Goal: Use online tool/utility: Utilize a website feature to perform a specific function

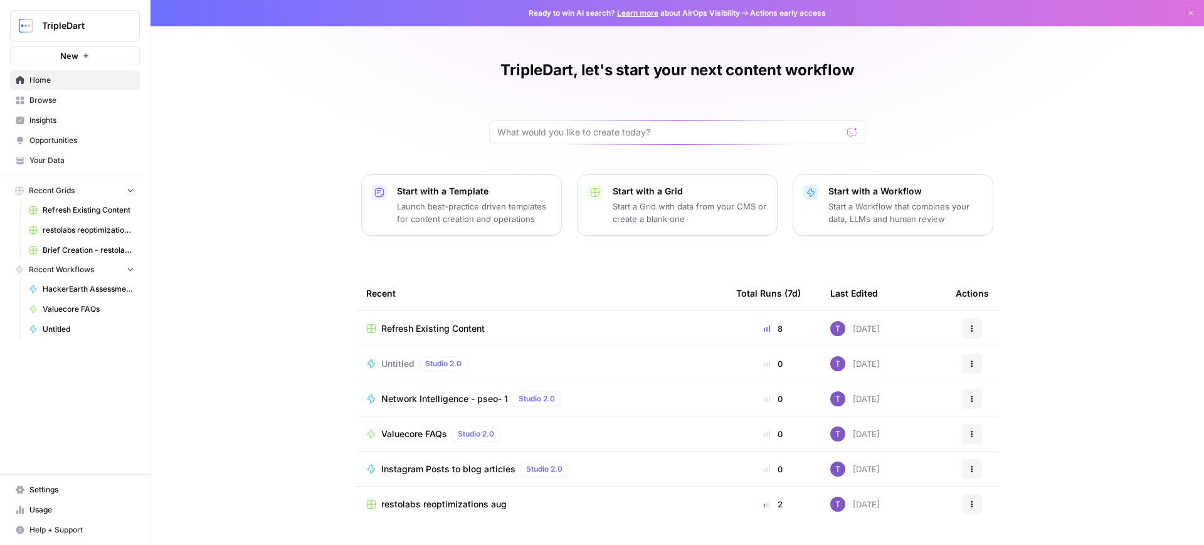
scroll to position [32, 0]
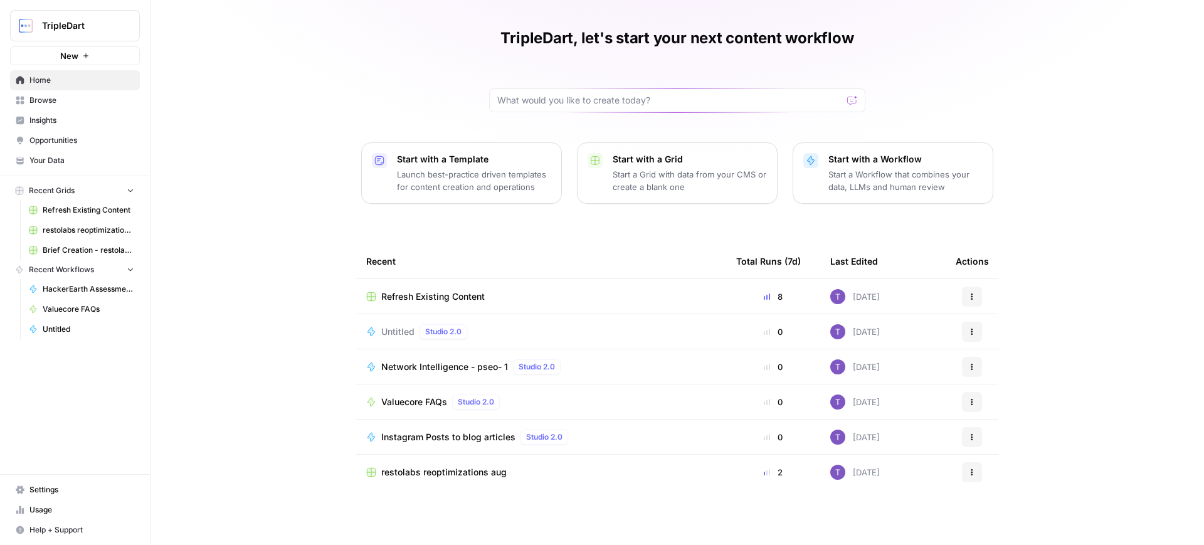
click at [427, 398] on span "Valuecore FAQs" at bounding box center [414, 402] width 66 height 13
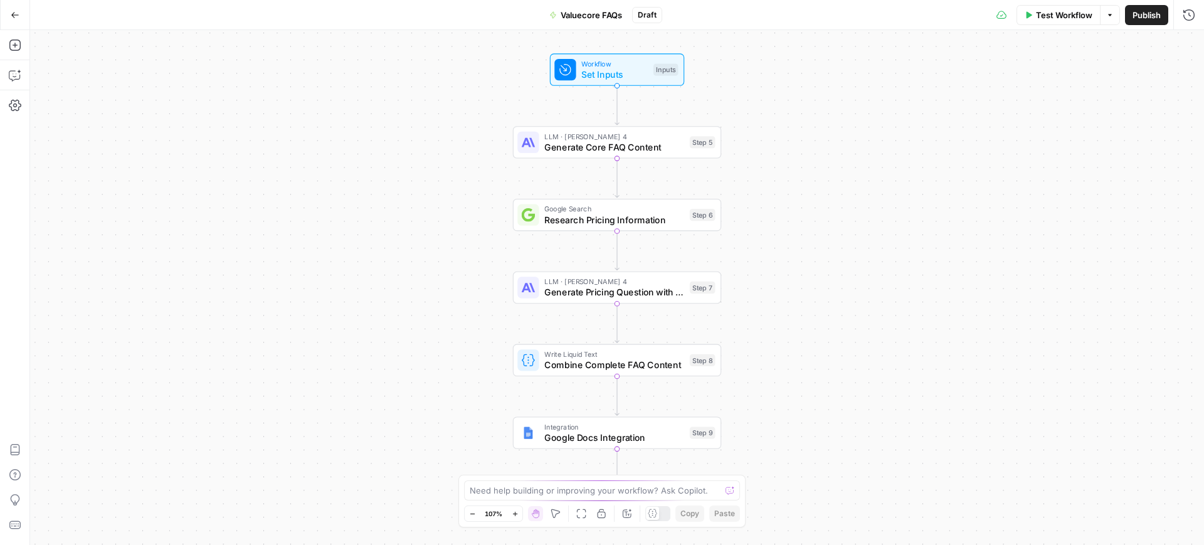
click at [1049, 31] on div "Workflow Set Inputs Inputs LLM · [PERSON_NAME] 4 Generate Core FAQ Content Step…" at bounding box center [617, 287] width 1174 height 515
click at [1046, 24] on div "Test Workflow Options Publish Run History" at bounding box center [933, 14] width 542 height 29
click at [1042, 16] on span "Test Workflow" at bounding box center [1064, 15] width 56 height 13
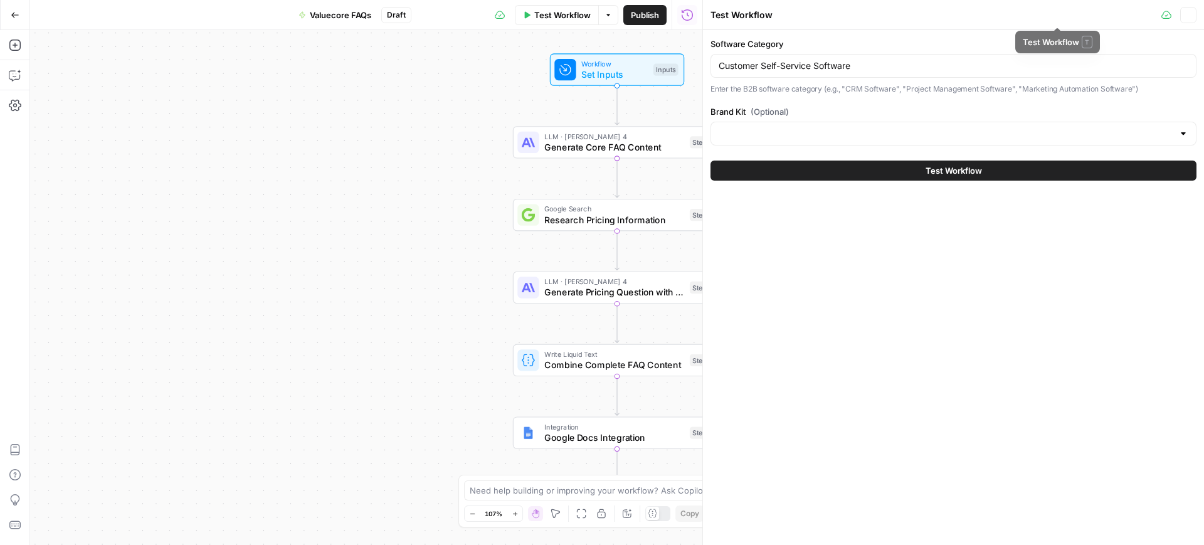
type input "ValueCore"
click at [854, 67] on input "Customer Self-Service Software" at bounding box center [954, 66] width 470 height 13
paste input "Distribution"
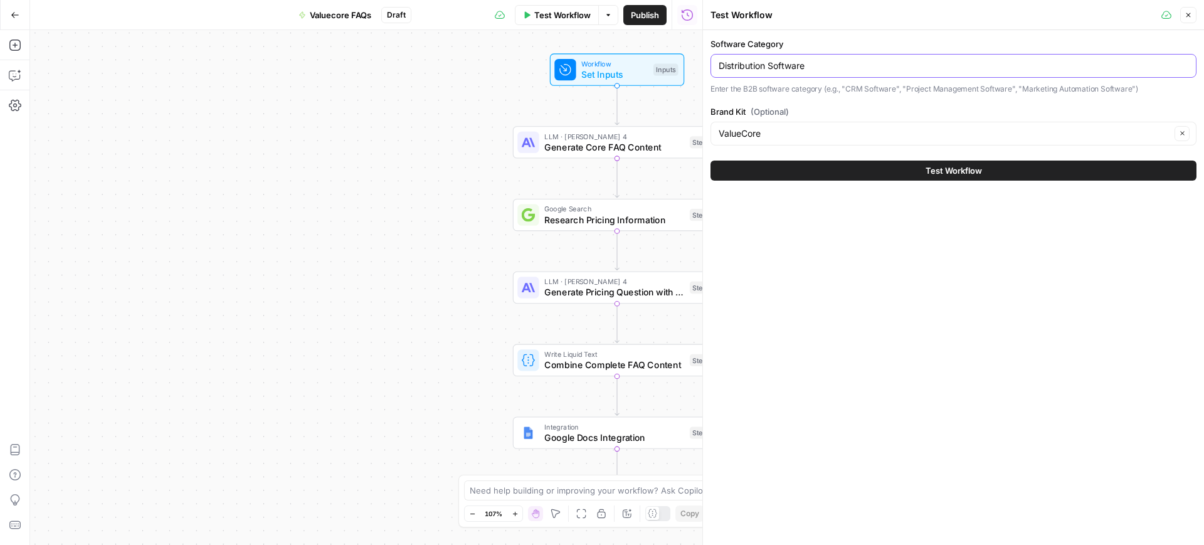
type input "Distribution Software"
click at [956, 176] on button "Test Workflow" at bounding box center [954, 171] width 486 height 20
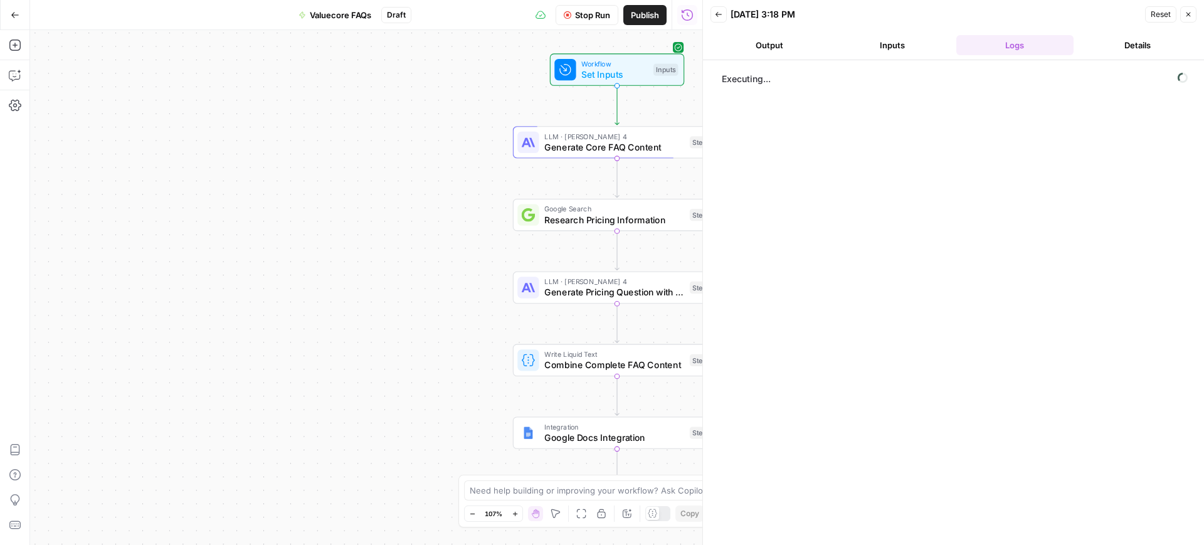
click at [781, 45] on button "Output" at bounding box center [770, 45] width 118 height 20
click at [890, 46] on button "Inputs" at bounding box center [893, 45] width 118 height 20
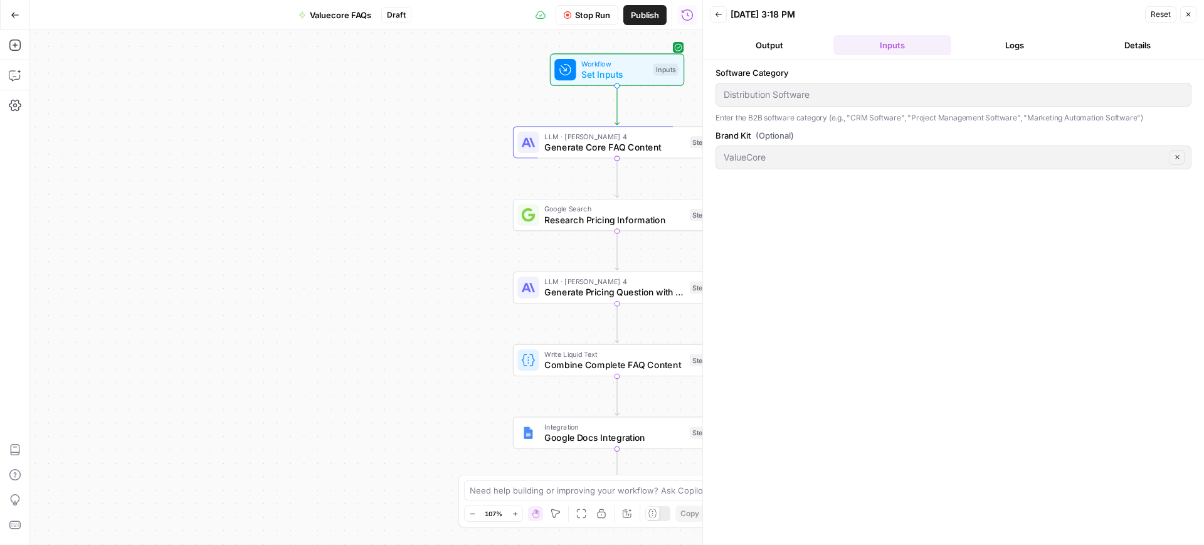
click at [790, 40] on button "Output" at bounding box center [770, 45] width 118 height 20
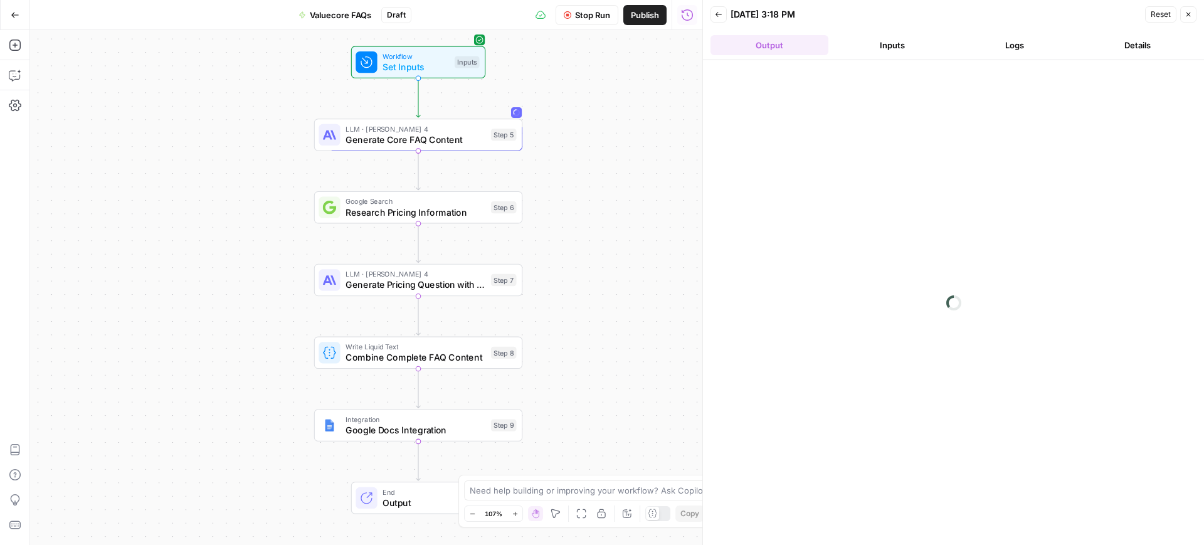
drag, startPoint x: 461, startPoint y: 276, endPoint x: 262, endPoint y: 268, distance: 199.0
click at [262, 268] on div "Workflow Set Inputs Inputs LLM · [PERSON_NAME] 4 Generate Core FAQ Content Step…" at bounding box center [366, 287] width 672 height 515
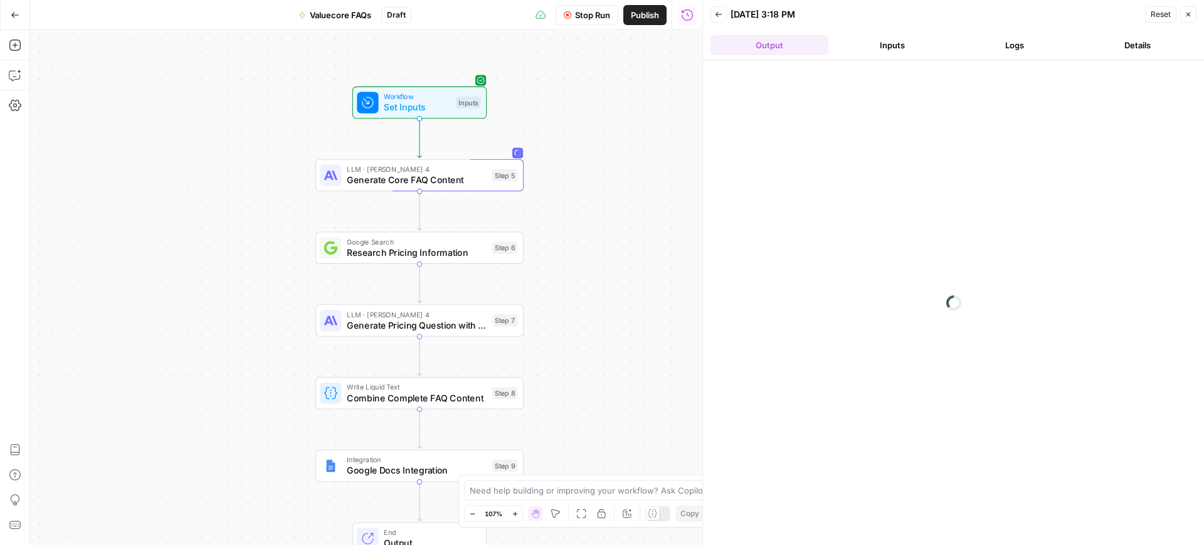
drag, startPoint x: 242, startPoint y: 269, endPoint x: 190, endPoint y: 270, distance: 52.1
click at [190, 270] on div "Workflow Set Inputs Inputs LLM · [PERSON_NAME] 4 Generate Core FAQ Content Step…" at bounding box center [366, 287] width 672 height 515
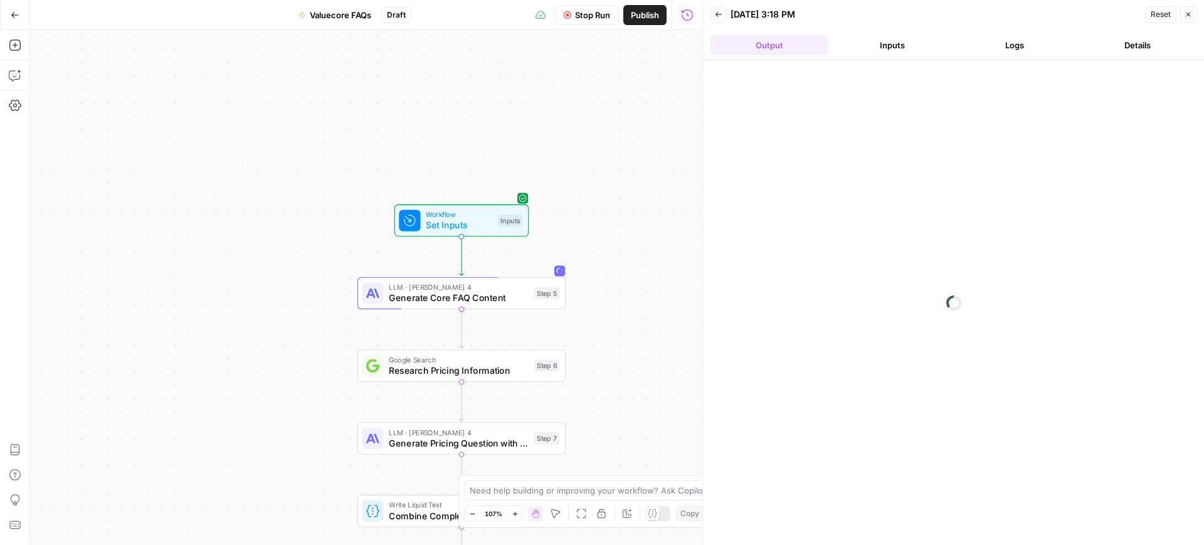
drag, startPoint x: 190, startPoint y: 270, endPoint x: 232, endPoint y: 388, distance: 125.2
click at [232, 388] on div "Workflow Set Inputs Inputs LLM · [PERSON_NAME] 4 Generate Core FAQ Content Step…" at bounding box center [366, 287] width 672 height 515
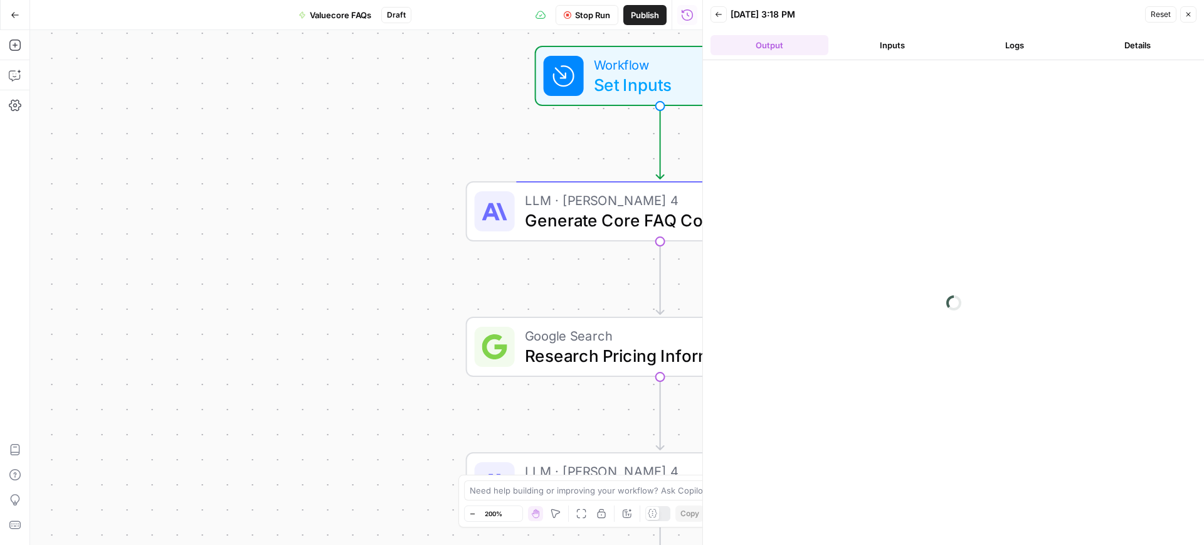
drag, startPoint x: 232, startPoint y: 388, endPoint x: 228, endPoint y: 490, distance: 102.9
drag, startPoint x: 228, startPoint y: 490, endPoint x: 90, endPoint y: 268, distance: 261.9
click at [90, 268] on div "Workflow Set Inputs Inputs LLM · [PERSON_NAME] 4 Generate Core FAQ Content Step…" at bounding box center [366, 287] width 672 height 515
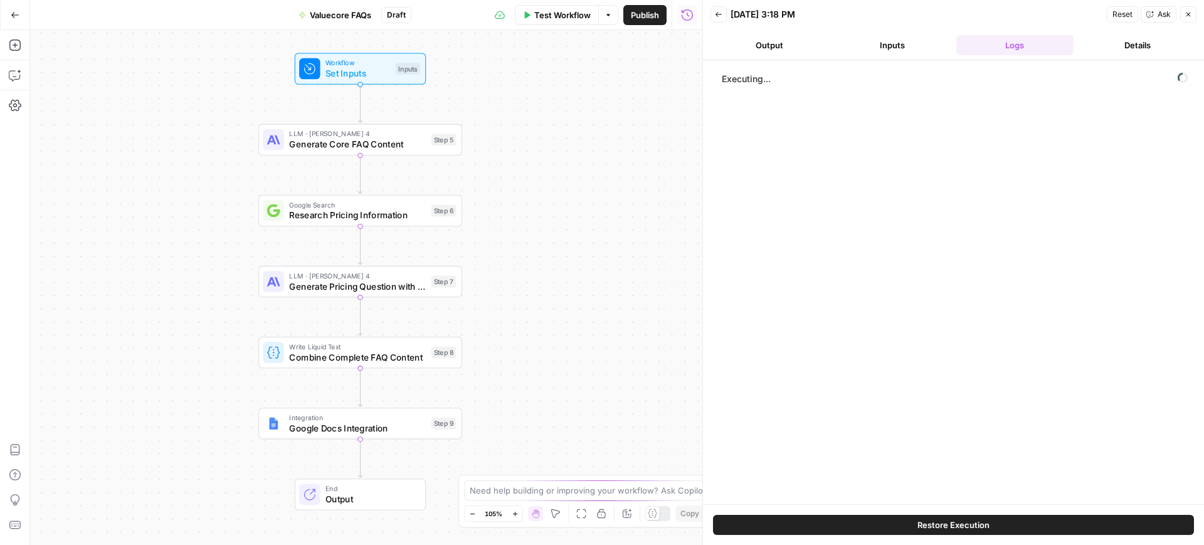
click at [773, 39] on button "Output" at bounding box center [770, 45] width 118 height 20
click at [1022, 40] on button "Logs" at bounding box center [1015, 45] width 118 height 20
click at [1132, 50] on button "Details" at bounding box center [1138, 45] width 118 height 20
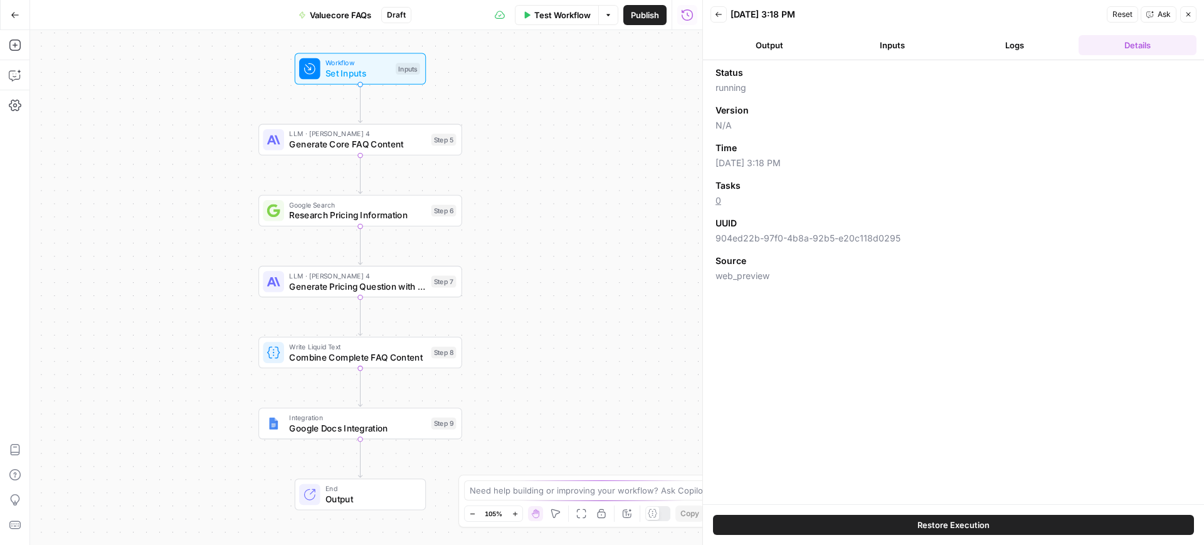
click at [1016, 44] on button "Logs" at bounding box center [1015, 45] width 118 height 20
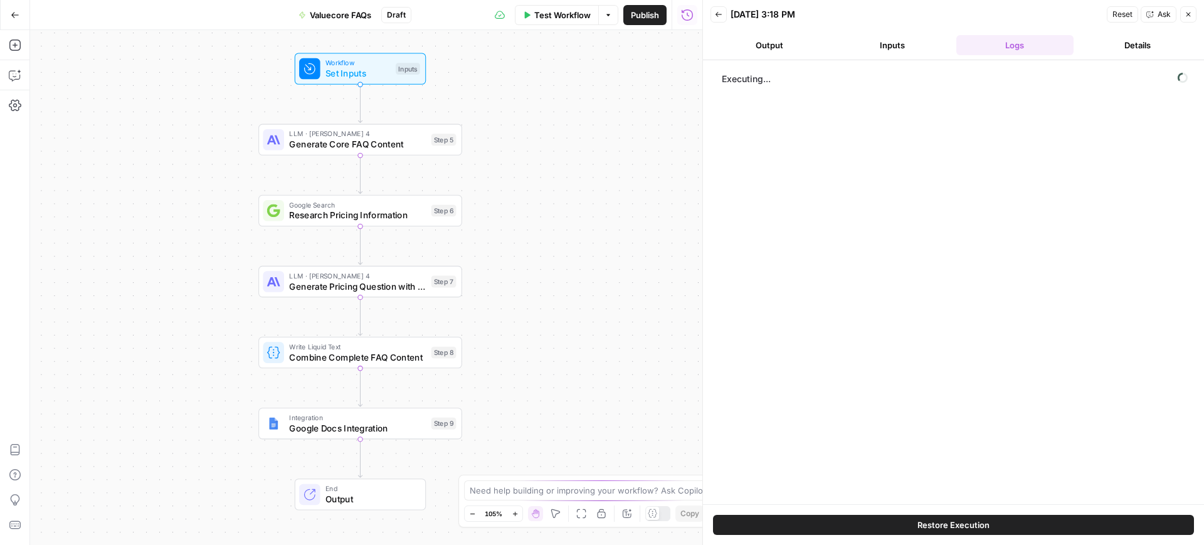
click at [871, 47] on button "Inputs" at bounding box center [893, 45] width 118 height 20
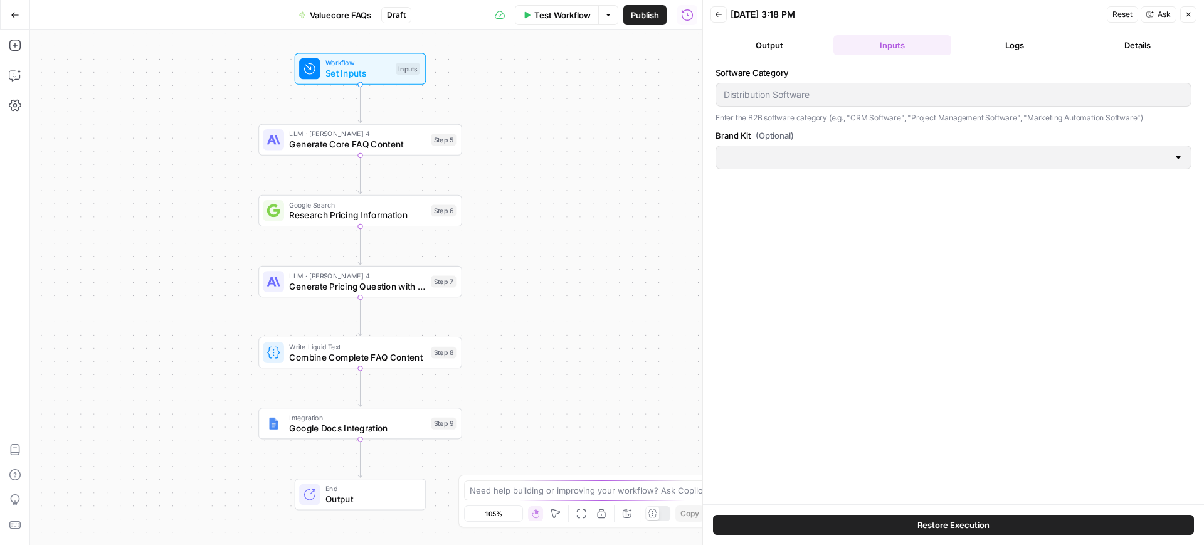
type input "ValueCore"
click at [753, 45] on button "Output" at bounding box center [770, 45] width 118 height 20
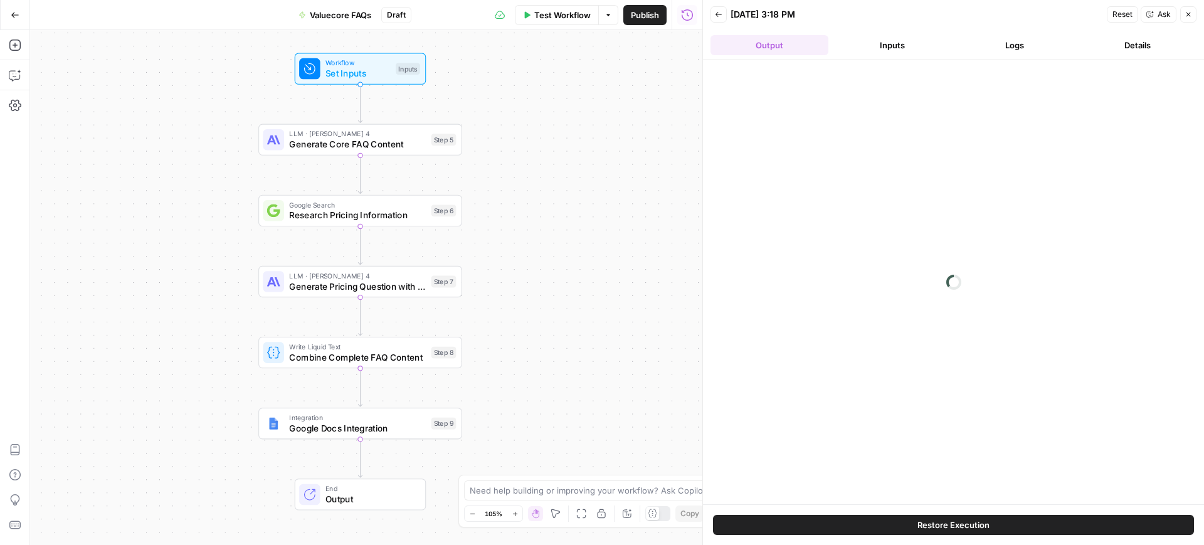
click at [558, 16] on span "Test Workflow" at bounding box center [562, 15] width 56 height 13
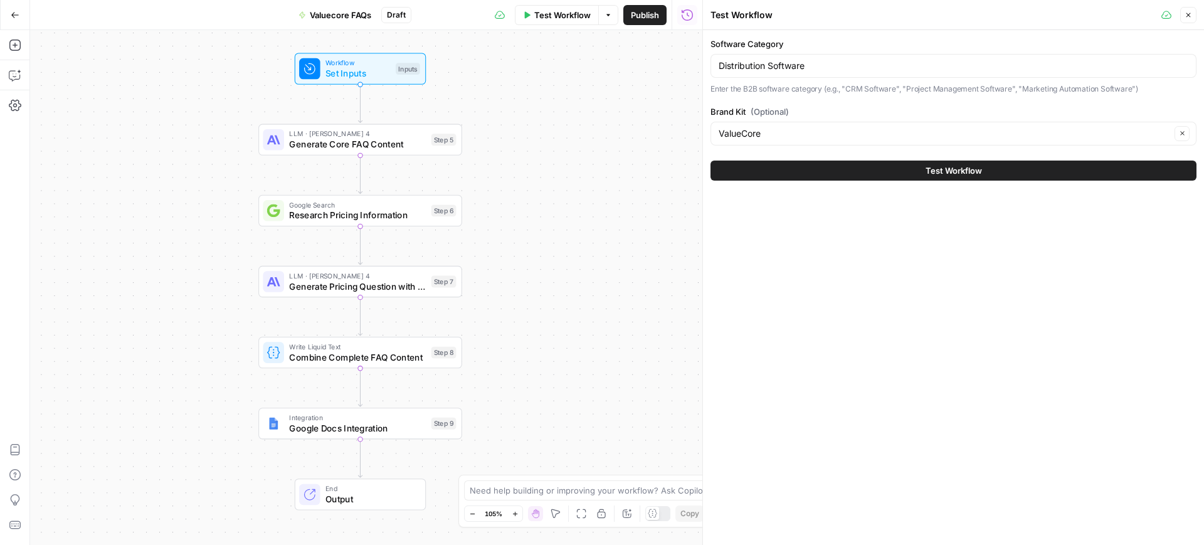
click at [852, 175] on button "Test Workflow" at bounding box center [954, 171] width 486 height 20
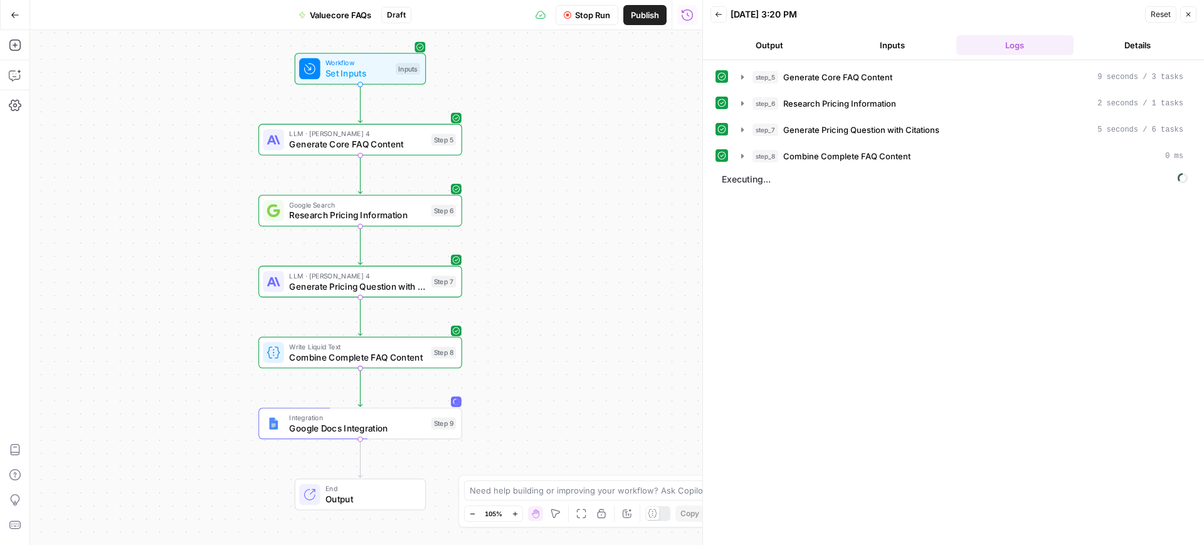
click at [780, 36] on button "Output" at bounding box center [770, 45] width 118 height 20
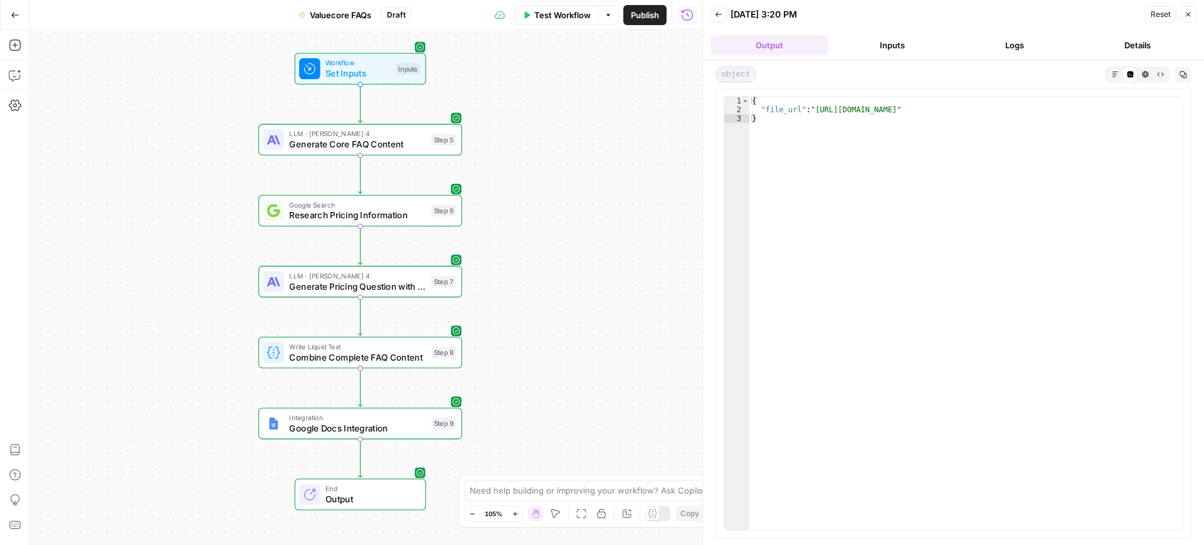
type textarea "**********"
drag, startPoint x: 816, startPoint y: 110, endPoint x: 1162, endPoint y: 109, distance: 345.6
click at [1162, 109] on div "{ "file_url" : "https://docs.google.com/document/d/1iIjS_RR8Zn9GWyd97w_2soBvske…" at bounding box center [965, 322] width 433 height 451
click at [545, 11] on span "Test Workflow" at bounding box center [562, 15] width 56 height 13
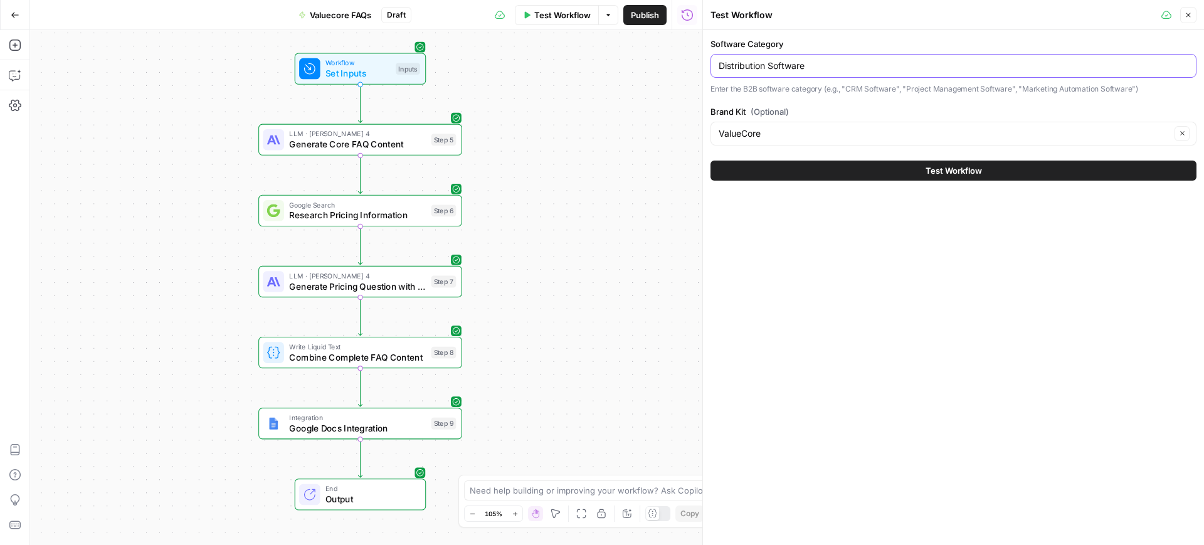
click at [794, 68] on input "Distribution Software" at bounding box center [954, 66] width 470 height 13
paste input "Talent Management"
type input "Talent Management Software"
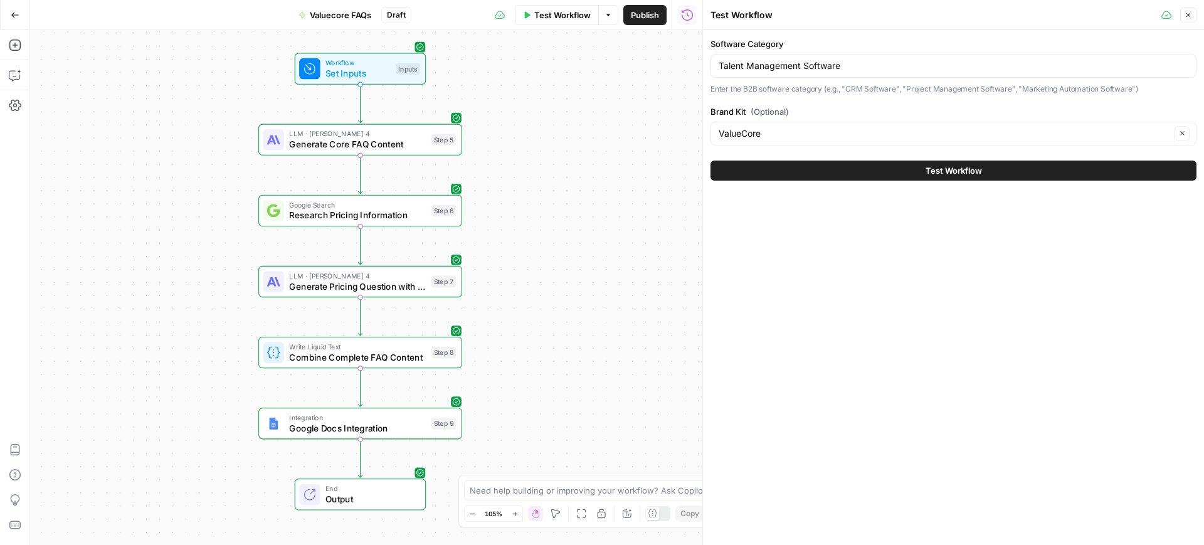
click at [879, 169] on button "Test Workflow" at bounding box center [954, 171] width 486 height 20
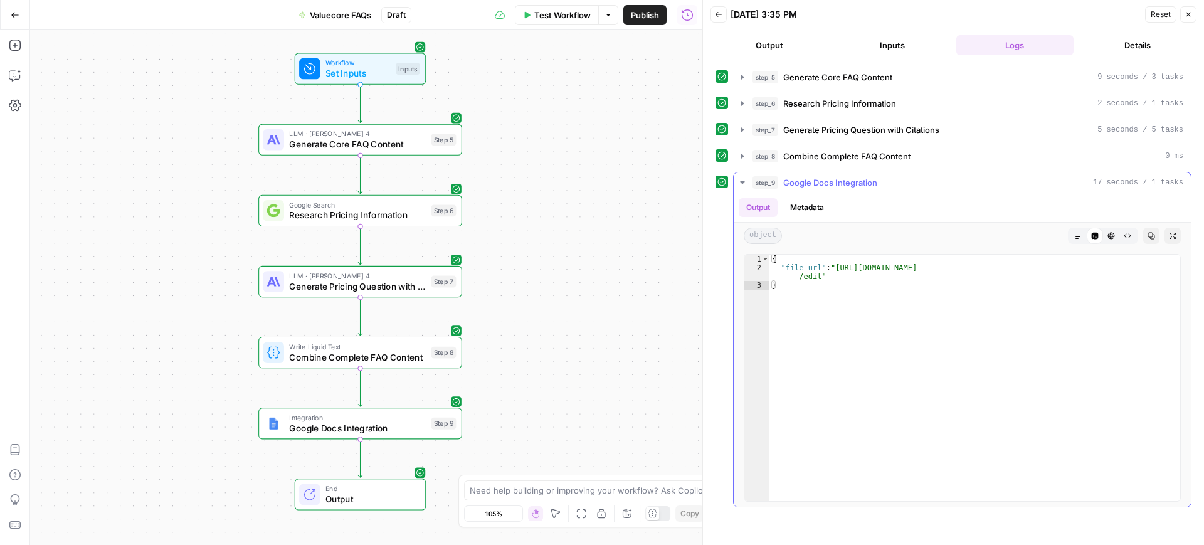
type textarea "**********"
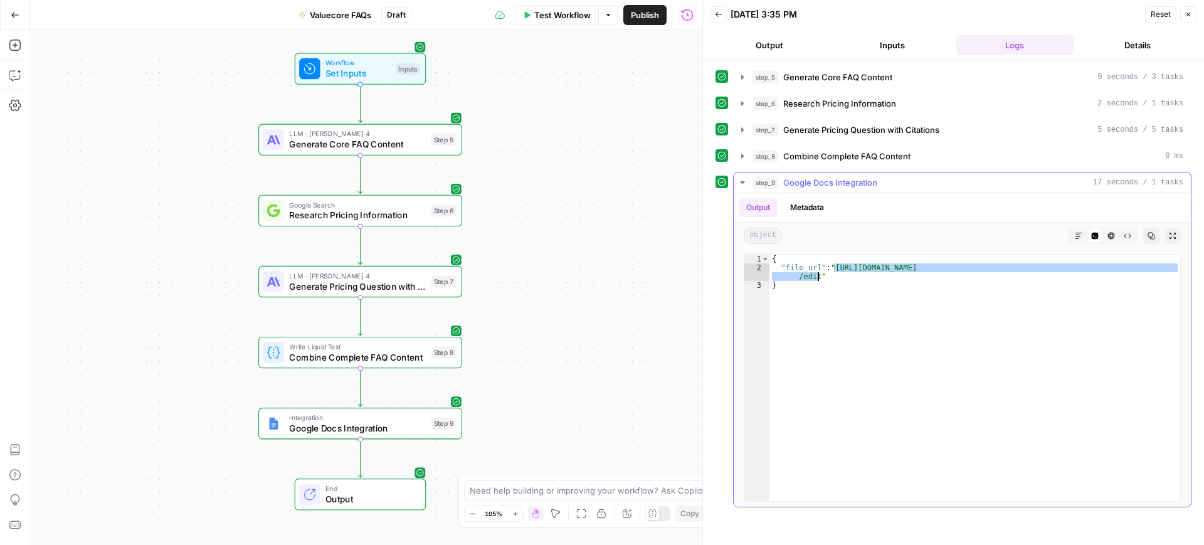
drag, startPoint x: 836, startPoint y: 267, endPoint x: 817, endPoint y: 277, distance: 21.6
click at [817, 277] on div "{ "file_url" : "https://docs.google.com/document/d/1hy1cNWWF6XxolnP0AZsjllmvLYV…" at bounding box center [975, 387] width 411 height 264
click at [569, 10] on span "Test Workflow" at bounding box center [562, 15] width 56 height 13
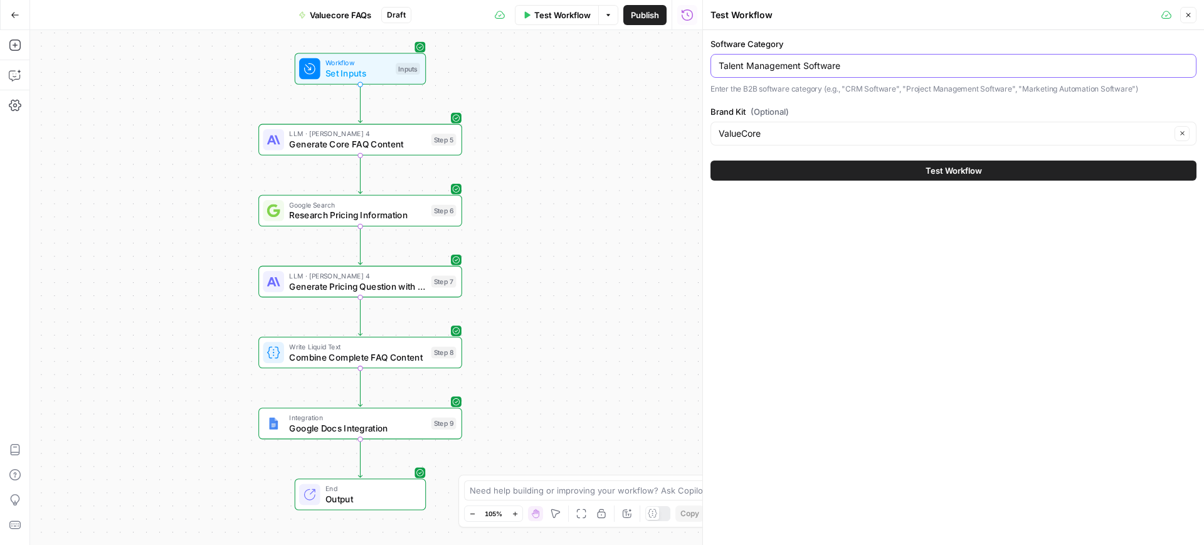
click at [823, 70] on input "Talent Management Software" at bounding box center [954, 66] width 470 height 13
paste input "E-Commerce"
type input "E-Commerce Software"
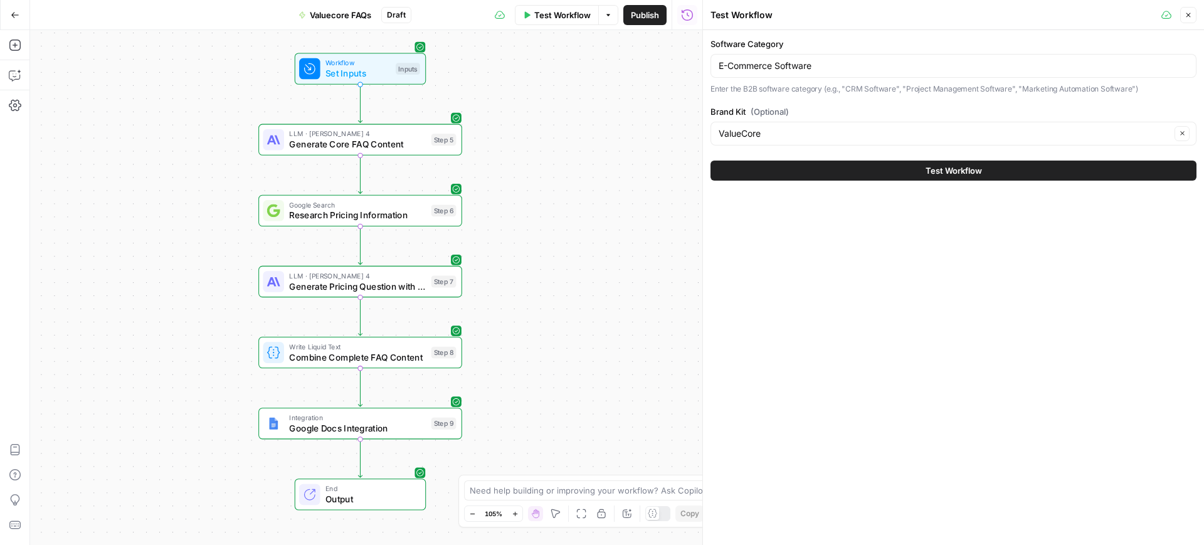
click at [861, 169] on button "Test Workflow" at bounding box center [954, 171] width 486 height 20
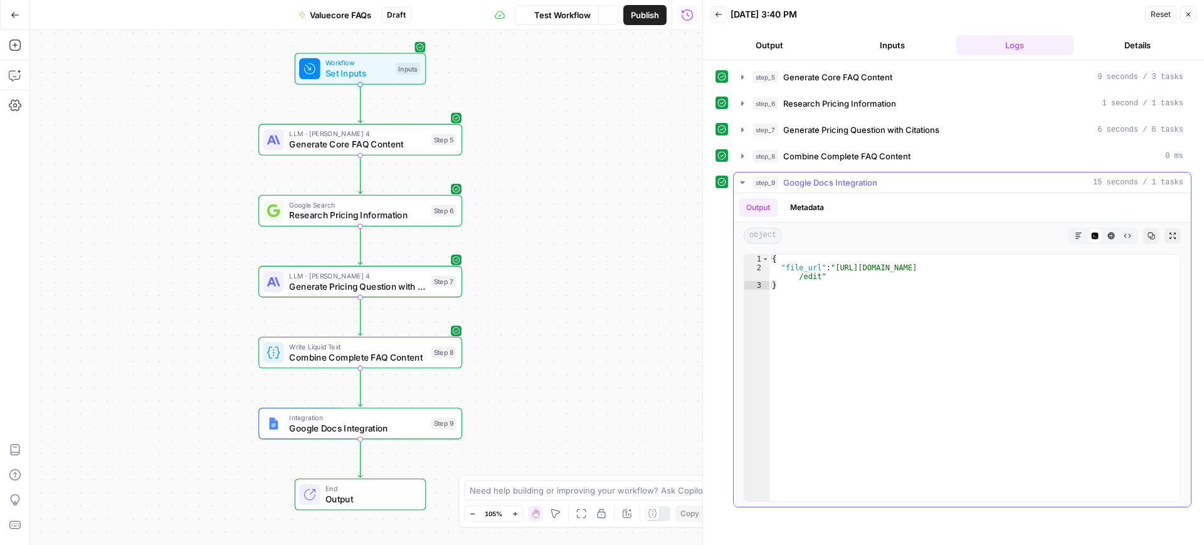
type textarea "**********"
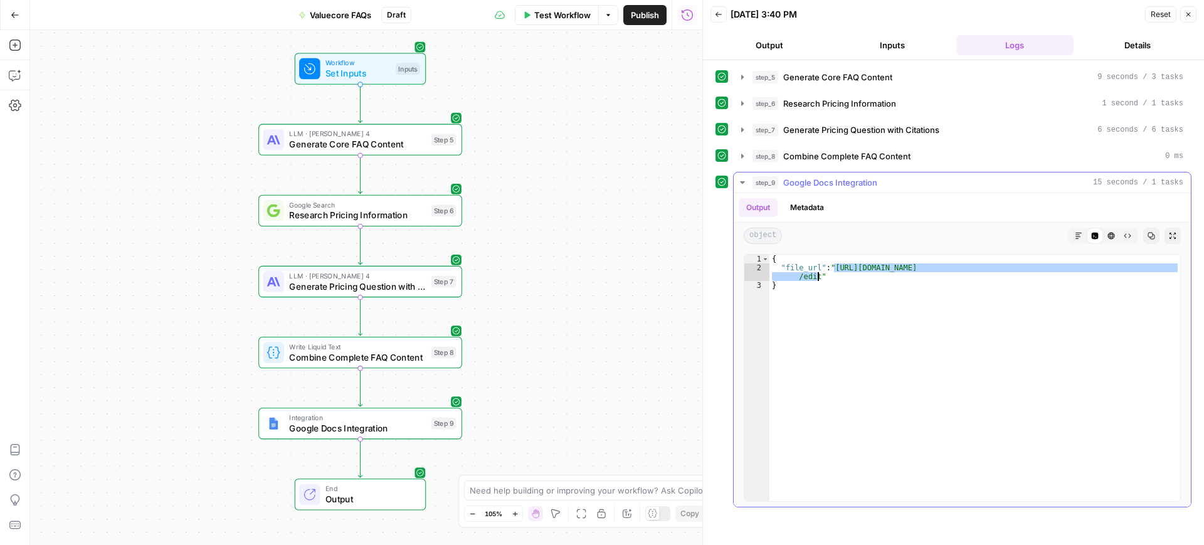
drag, startPoint x: 835, startPoint y: 266, endPoint x: 817, endPoint y: 279, distance: 22.5
click at [817, 279] on div "{ "file_url" : "https://docs.google.com/document/d/1IsBmjAJV-ok2A3kRVMTYVoKPSlJ…" at bounding box center [975, 387] width 411 height 264
click at [551, 10] on span "Test Workflow" at bounding box center [562, 15] width 56 height 13
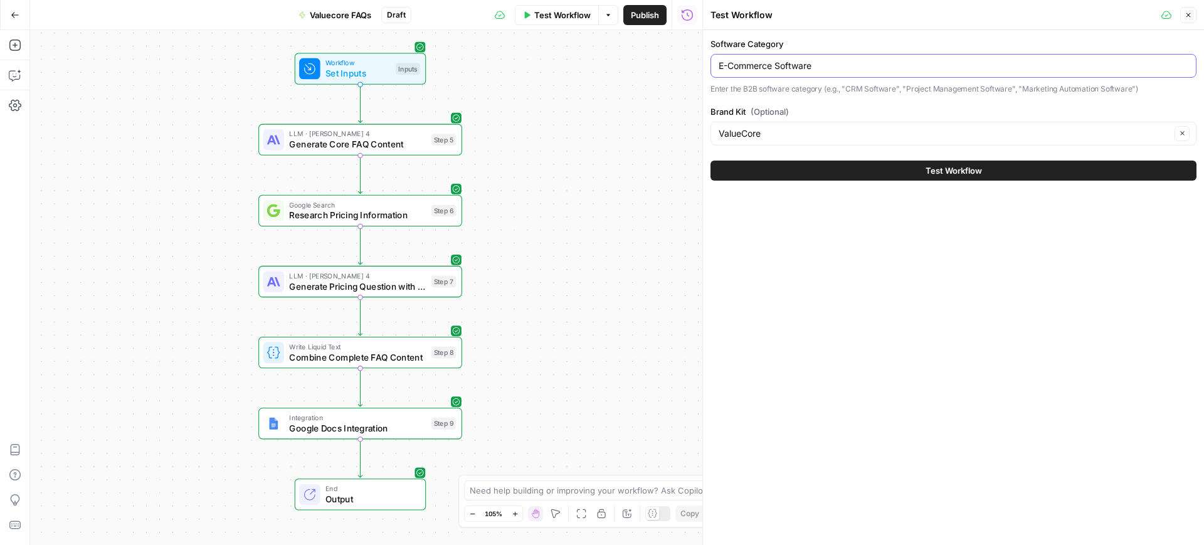
click at [793, 58] on div "E-Commerce Software" at bounding box center [954, 66] width 486 height 24
click at [785, 67] on input "E-Commerce Software" at bounding box center [954, 66] width 470 height 13
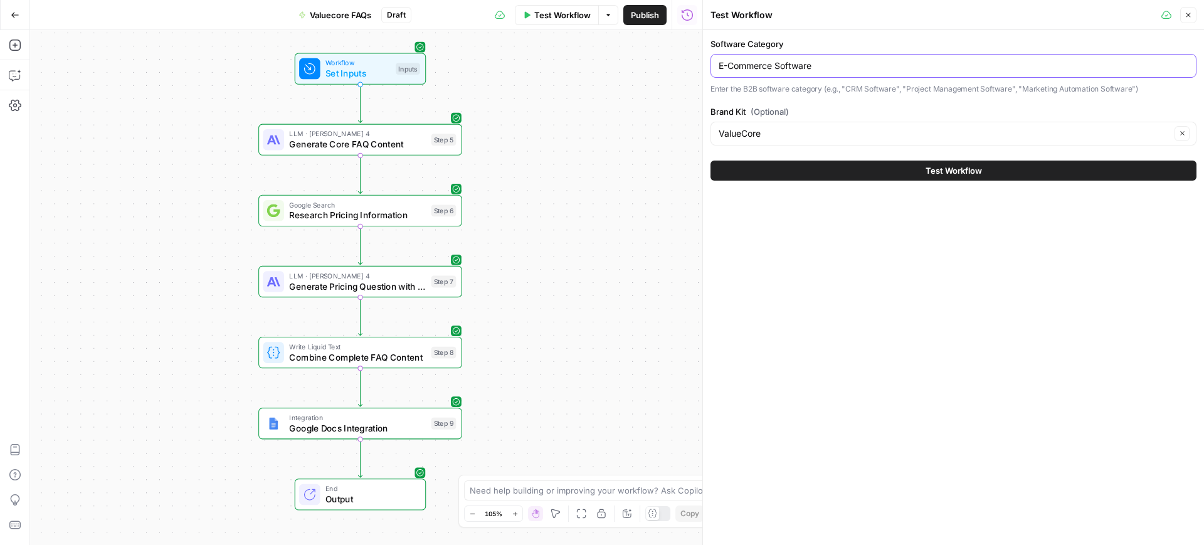
click at [785, 67] on input "E-Commerce Software" at bounding box center [954, 66] width 470 height 13
paste input "Signatur"
type input "E-Signature Software"
click at [872, 170] on button "Test Workflow" at bounding box center [954, 171] width 486 height 20
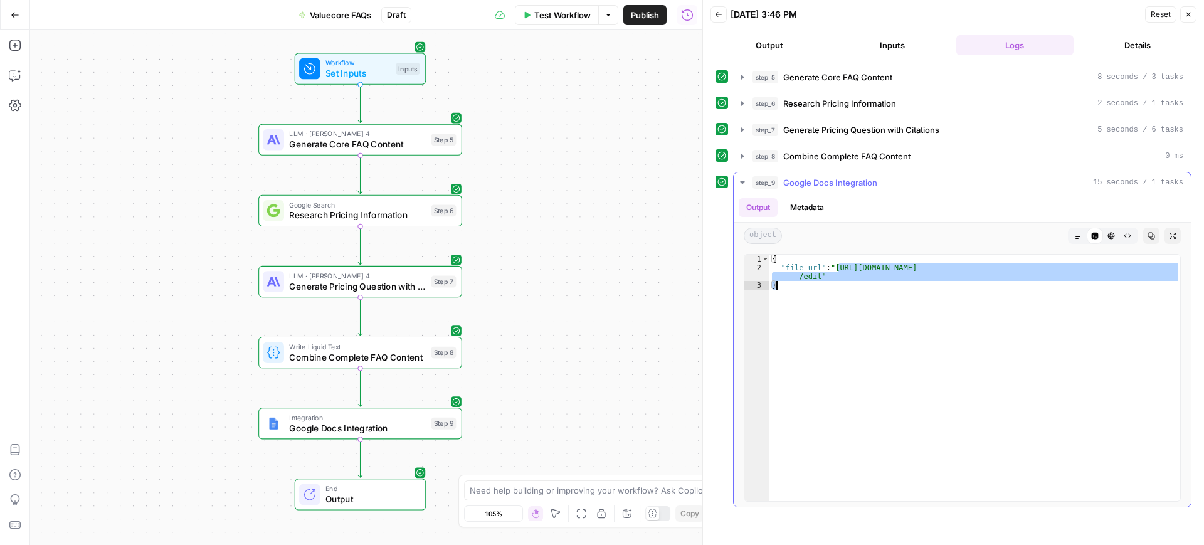
drag, startPoint x: 837, startPoint y: 269, endPoint x: 817, endPoint y: 293, distance: 30.8
click at [817, 293] on div "{ "file_url" : "https://docs.google.com/document/d/1f31cyYi2d8XJiT4cIb5eJ2MK6G2…" at bounding box center [975, 387] width 411 height 264
click at [842, 273] on div "{ "file_url" : "https://docs.google.com/document/d/1f31cyYi2d8XJiT4cIb5eJ2MK6G2…" at bounding box center [975, 378] width 411 height 246
type textarea "**********"
drag, startPoint x: 835, startPoint y: 266, endPoint x: 819, endPoint y: 277, distance: 19.5
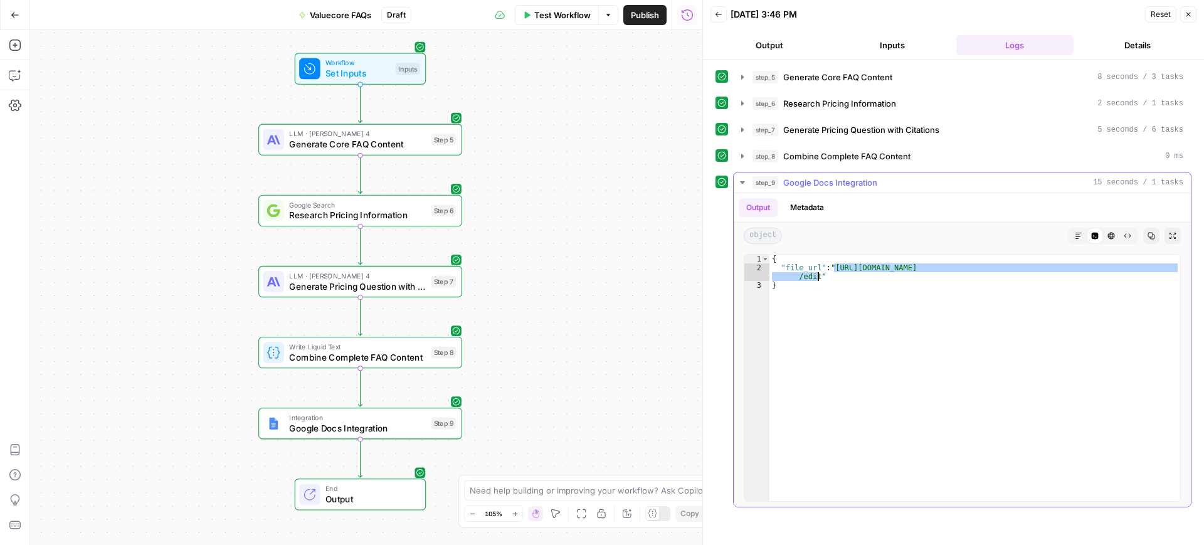
click at [819, 277] on div "{ "file_url" : "https://docs.google.com/document/d/1f31cyYi2d8XJiT4cIb5eJ2MK6G2…" at bounding box center [975, 387] width 411 height 264
click at [566, 6] on button "Test Workflow" at bounding box center [557, 15] width 84 height 20
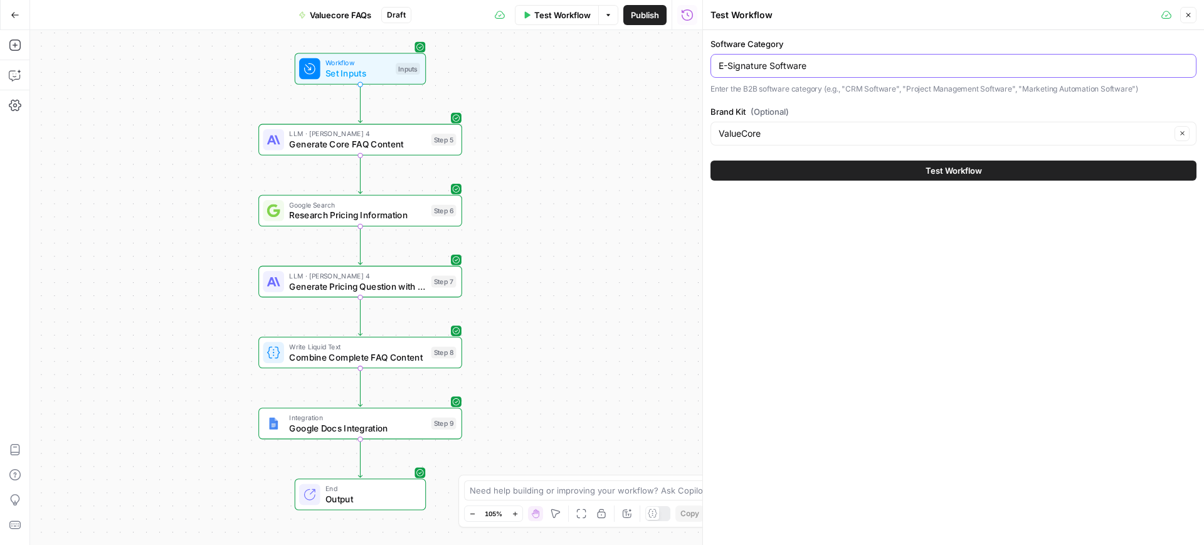
click at [800, 64] on input "E-Signature Software" at bounding box center [954, 66] width 470 height 13
paste input "Laboratory"
type input "Laboratory Software"
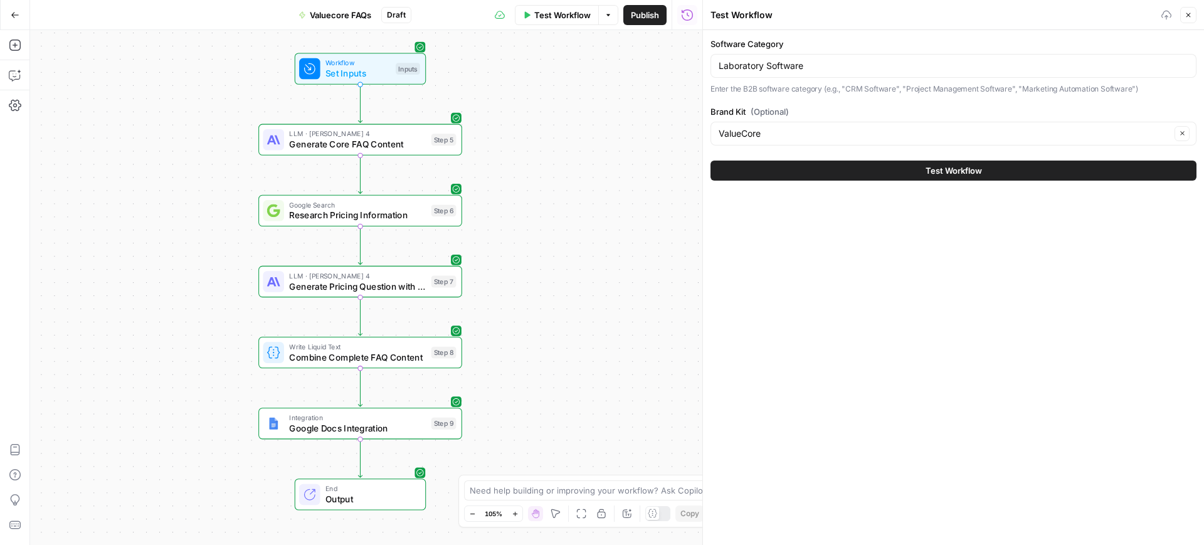
click at [834, 164] on button "Test Workflow" at bounding box center [954, 171] width 486 height 20
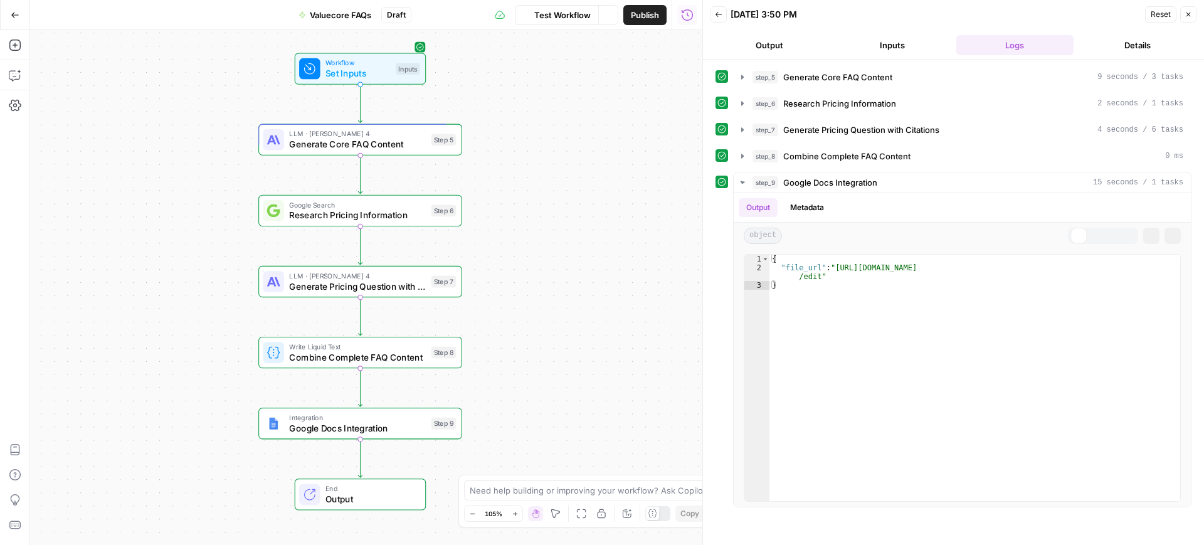
click at [774, 43] on button "Output" at bounding box center [770, 45] width 118 height 20
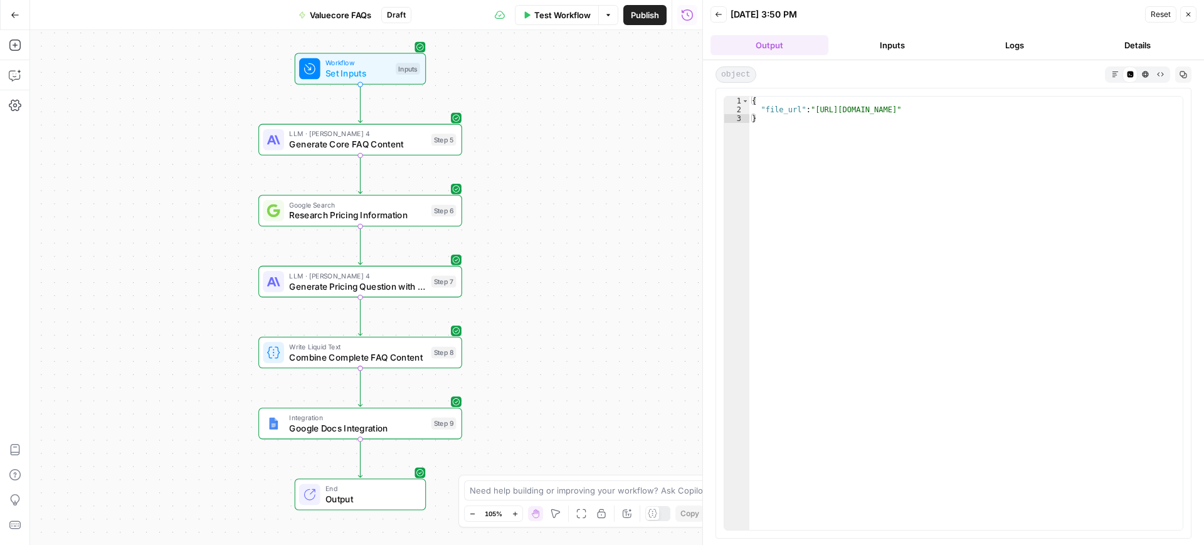
type textarea "**********"
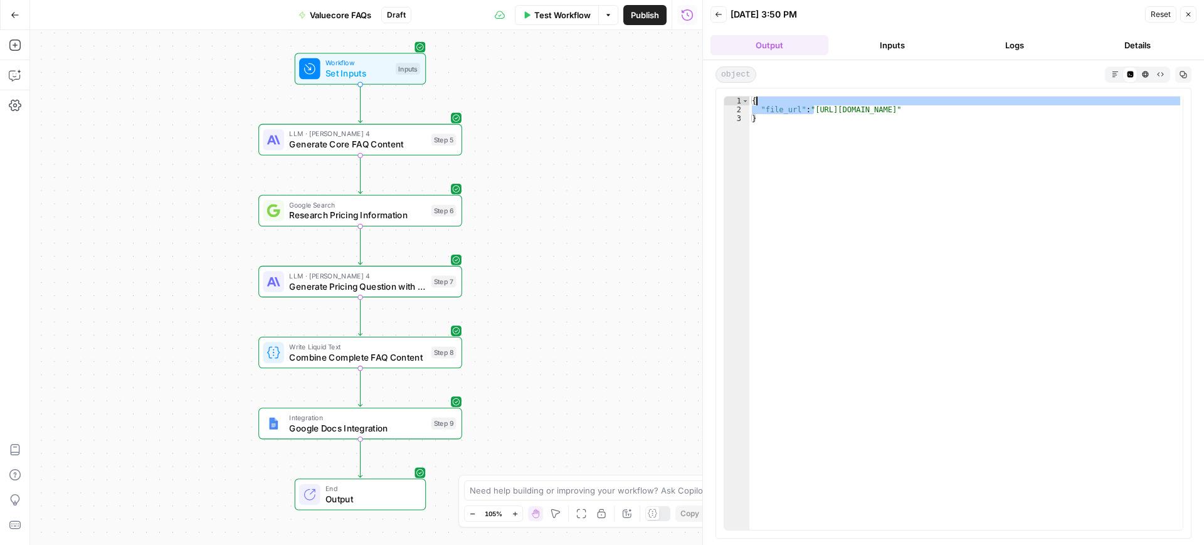
drag, startPoint x: 813, startPoint y: 109, endPoint x: 1160, endPoint y: 106, distance: 346.8
click at [1160, 106] on div "{ "file_url" : "https://docs.google.com/document/d/1dKzu2jsBZss5en5GHJmJF6i5vDm…" at bounding box center [965, 322] width 433 height 451
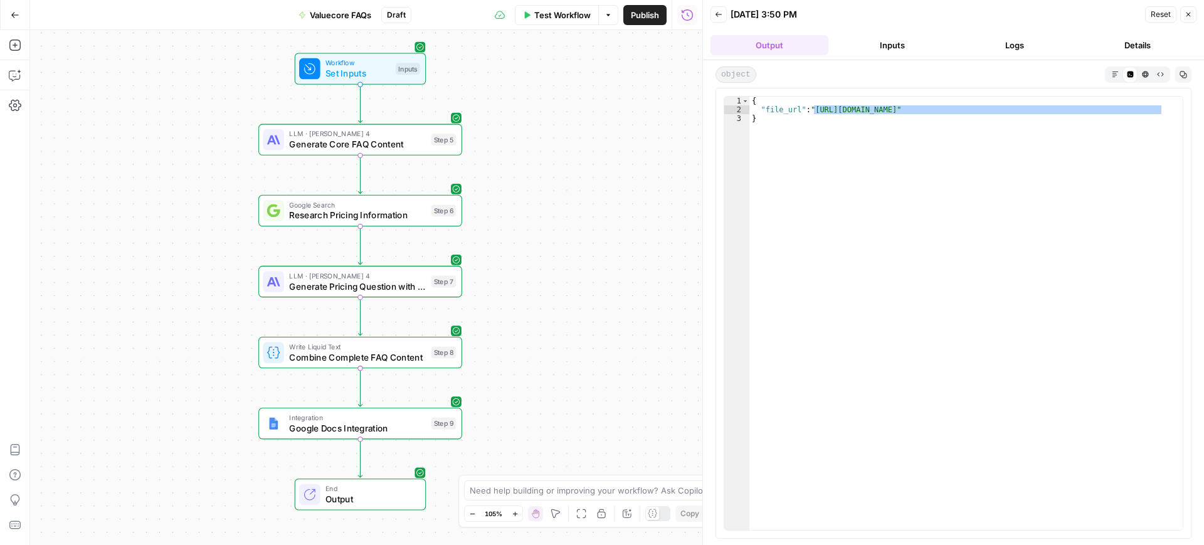
click at [553, 13] on span "Test Workflow" at bounding box center [562, 15] width 56 height 13
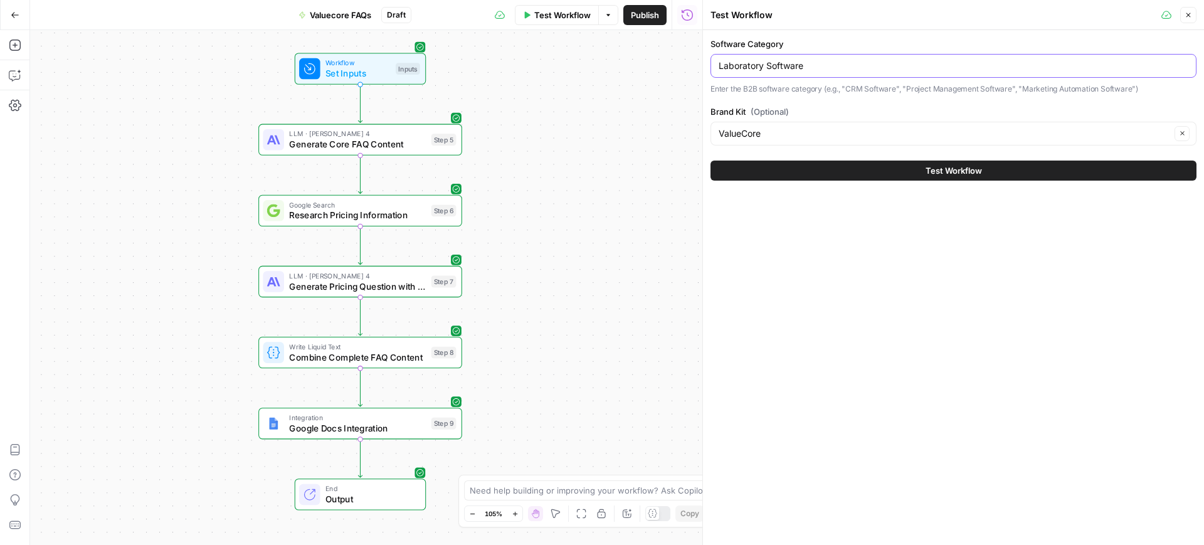
click at [781, 62] on input "Laboratory Software" at bounding box center [954, 66] width 470 height 13
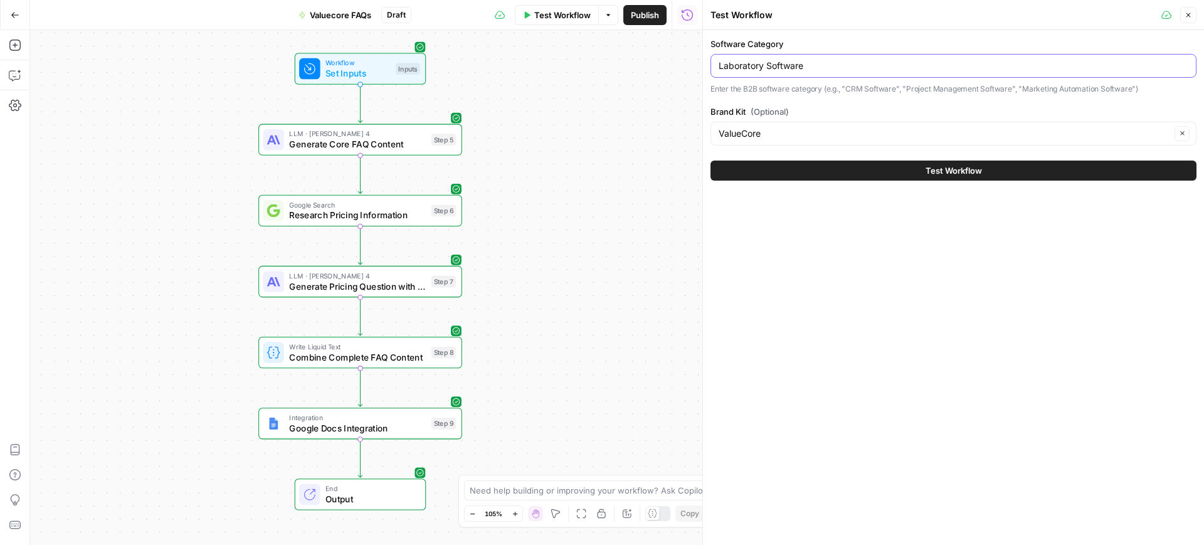
paste input "Quote Management"
type input "Quote Management Software"
click at [820, 164] on button "Test Workflow" at bounding box center [954, 171] width 486 height 20
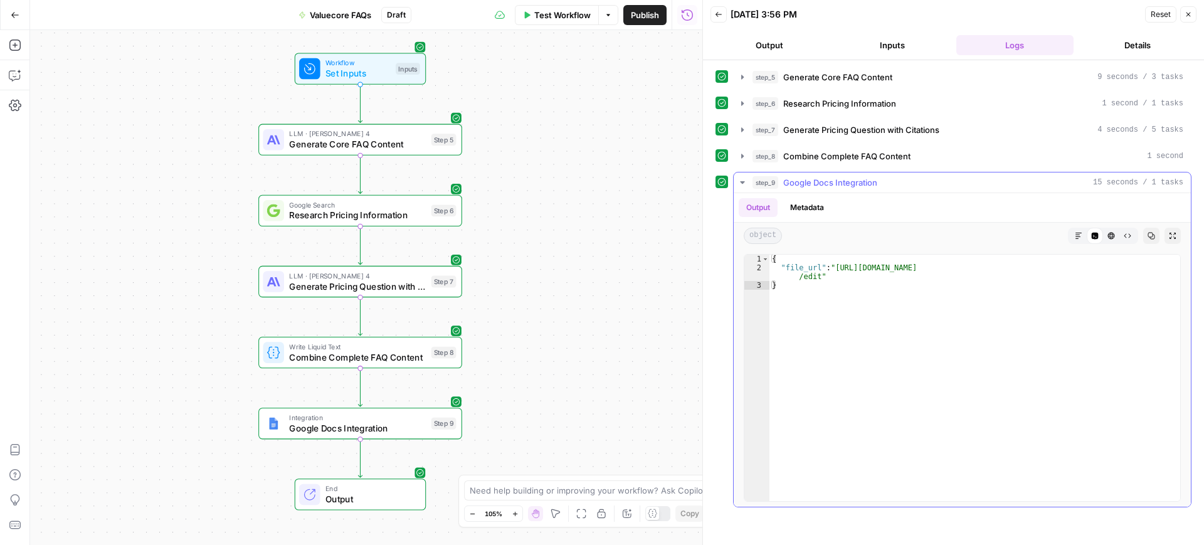
type textarea "**********"
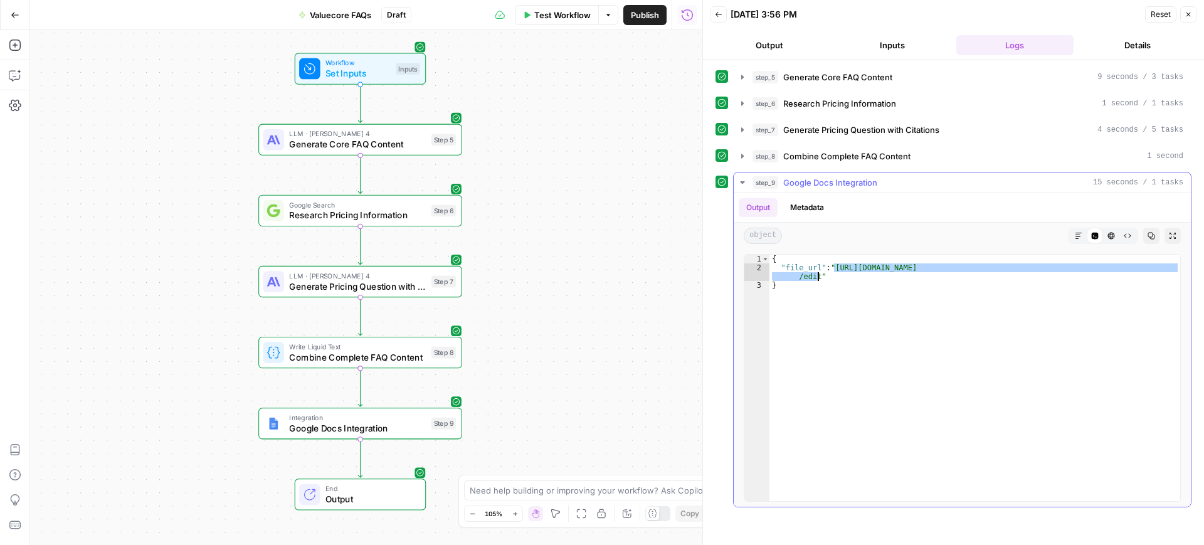
drag, startPoint x: 834, startPoint y: 267, endPoint x: 816, endPoint y: 278, distance: 21.4
click at [816, 278] on div "{ "file_url" : "https://docs.google.com/document/d/16-SA0YoQylYeCG27PB8xFQFisdl…" at bounding box center [975, 387] width 411 height 264
click at [547, 21] on button "Test Workflow" at bounding box center [557, 15] width 84 height 20
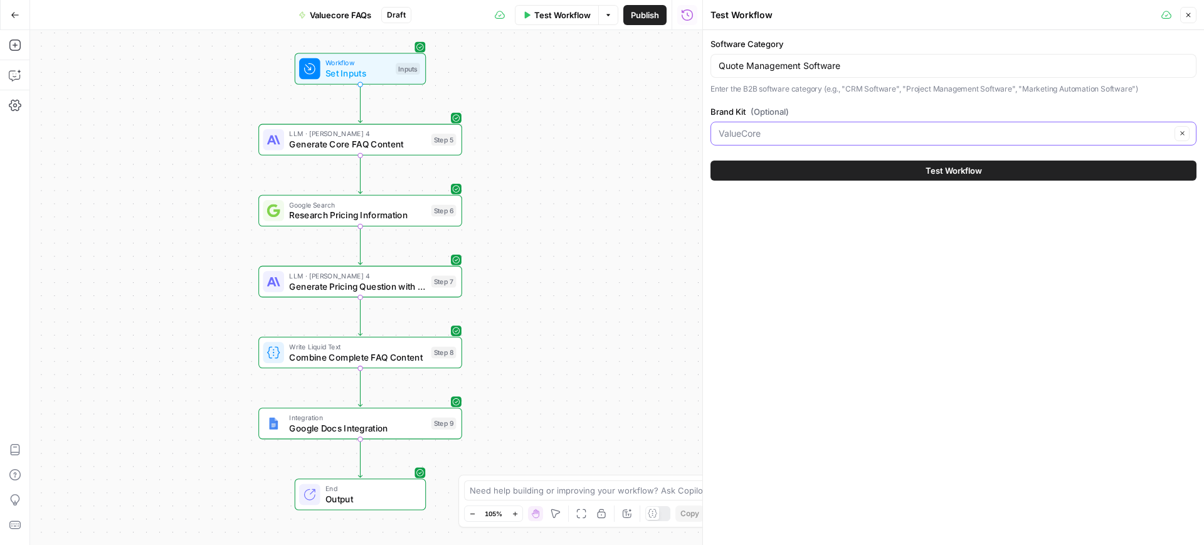
click at [780, 138] on input "Brand Kit (Optional)" at bounding box center [945, 133] width 452 height 13
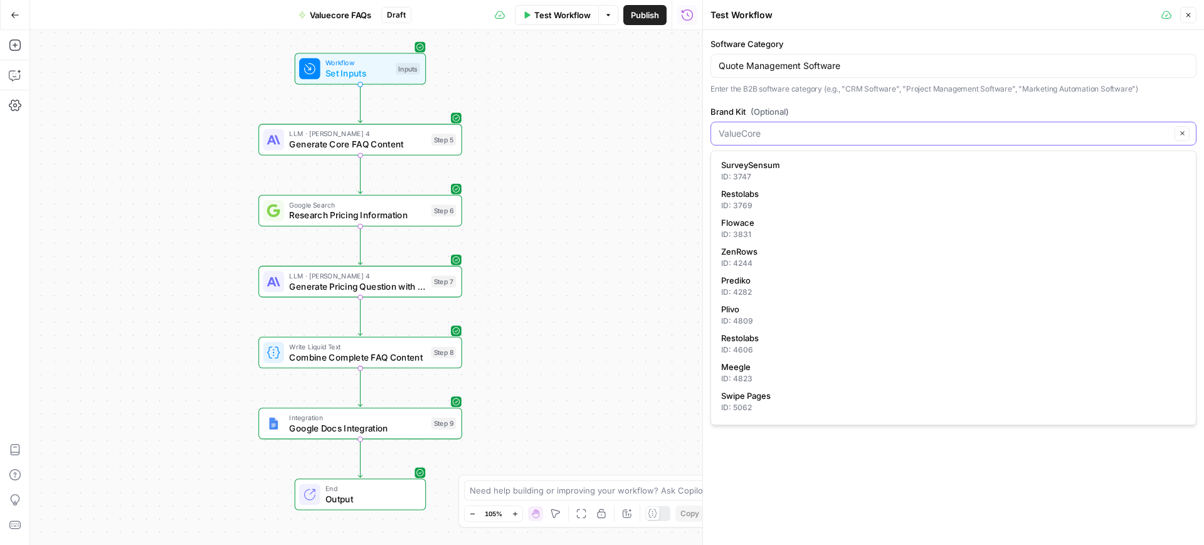
click at [780, 138] on input "Brand Kit (Optional)" at bounding box center [945, 133] width 452 height 13
type input "ValueCore"
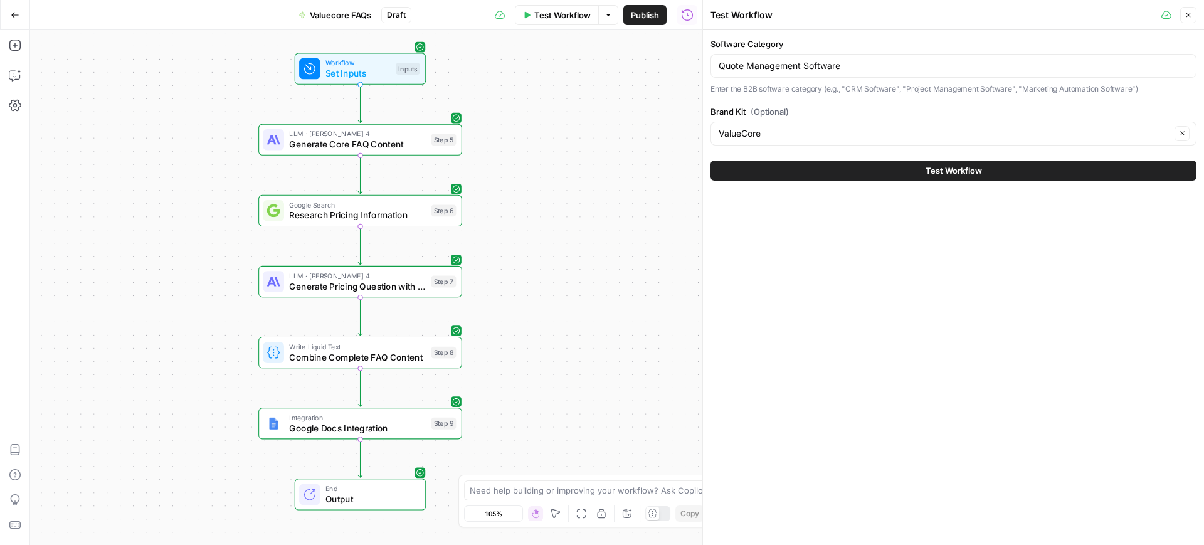
click at [669, 135] on div "Workflow Set Inputs Inputs LLM · [PERSON_NAME] 4 Generate Core FAQ Content Step…" at bounding box center [366, 287] width 672 height 515
click at [761, 65] on input "Quote Management Software" at bounding box center [954, 66] width 470 height 13
paste input "Outbound Marketing Services"
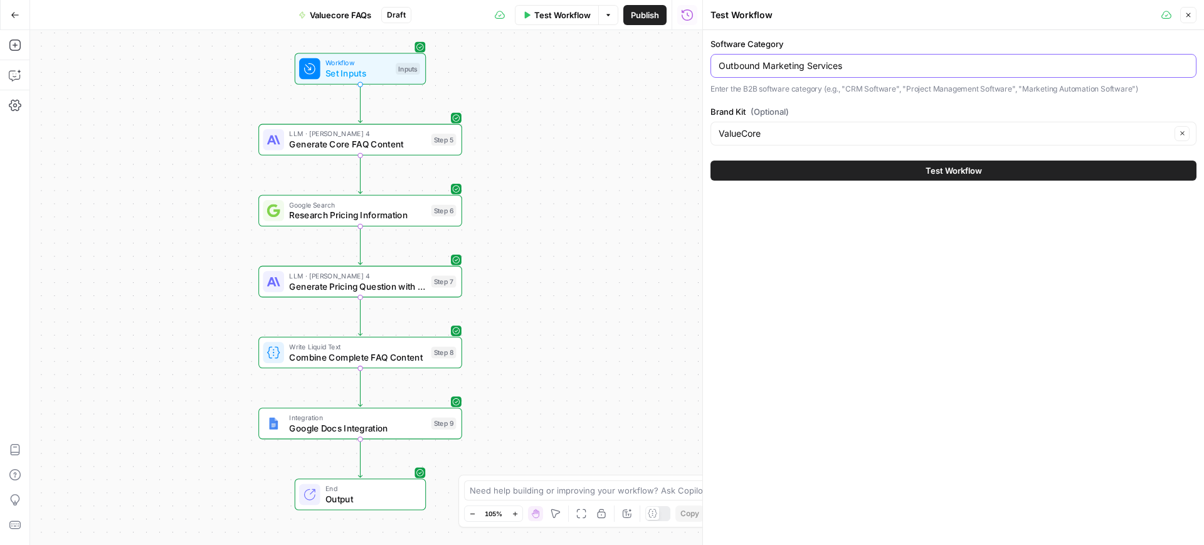
type input "Outbound Marketing Services"
click at [825, 173] on button "Test Workflow" at bounding box center [954, 171] width 486 height 20
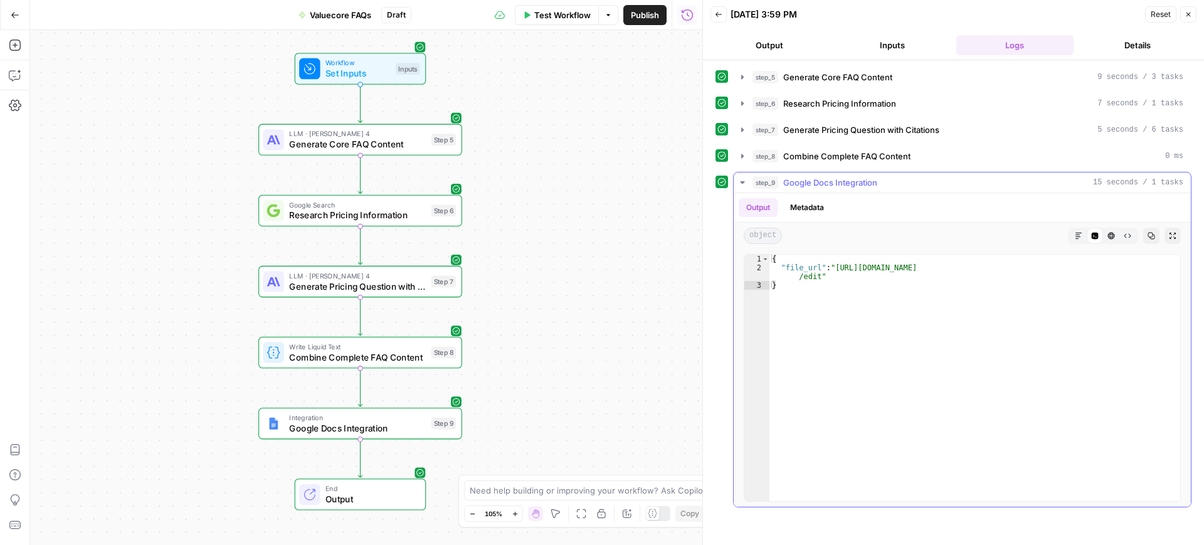
type textarea "**********"
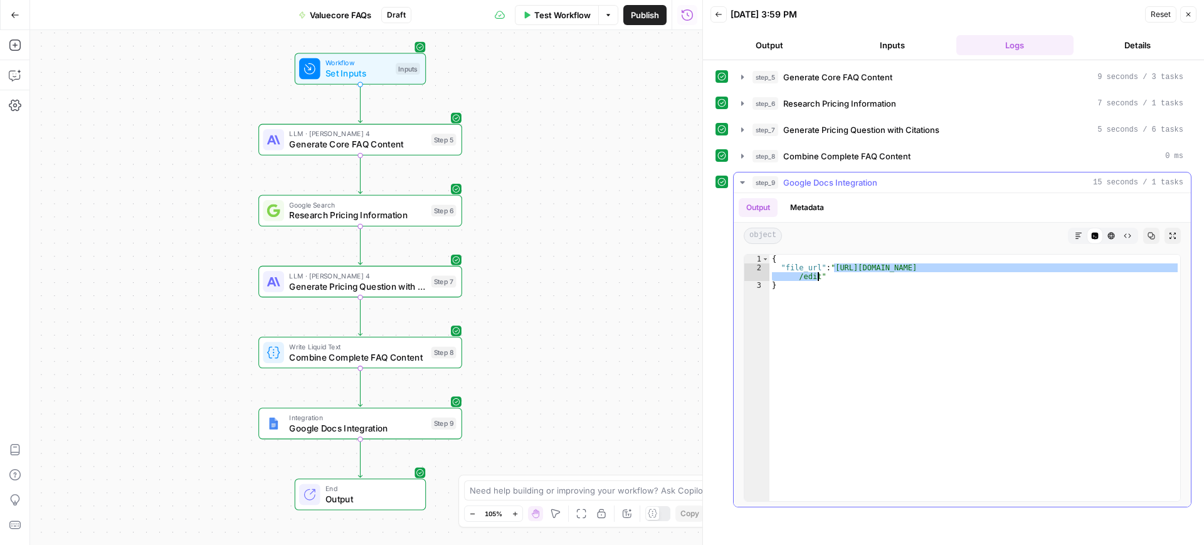
drag, startPoint x: 834, startPoint y: 266, endPoint x: 818, endPoint y: 277, distance: 19.0
click at [818, 277] on div "{ "file_url" : "https://docs.google.com/document/d/1SMoMTf7-WLrdC-hon8Wdq0wsVXo…" at bounding box center [975, 387] width 411 height 264
click at [536, 23] on button "Test Workflow" at bounding box center [557, 15] width 84 height 20
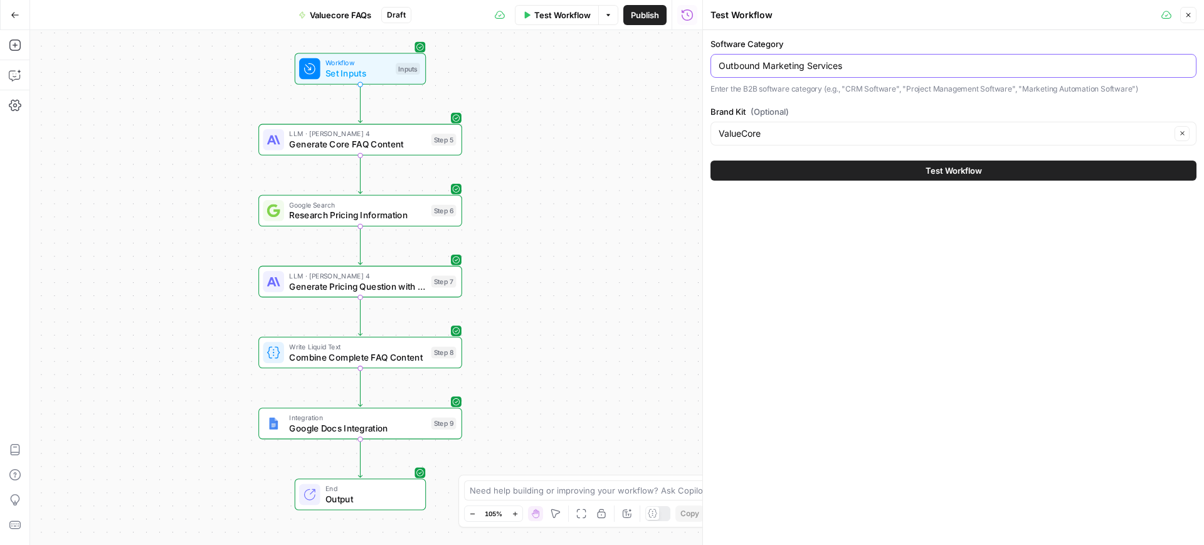
click at [770, 70] on input "Outbound Marketing Services" at bounding box center [954, 66] width 470 height 13
paste input "Blockchain Software"
type input "Blockchain Software"
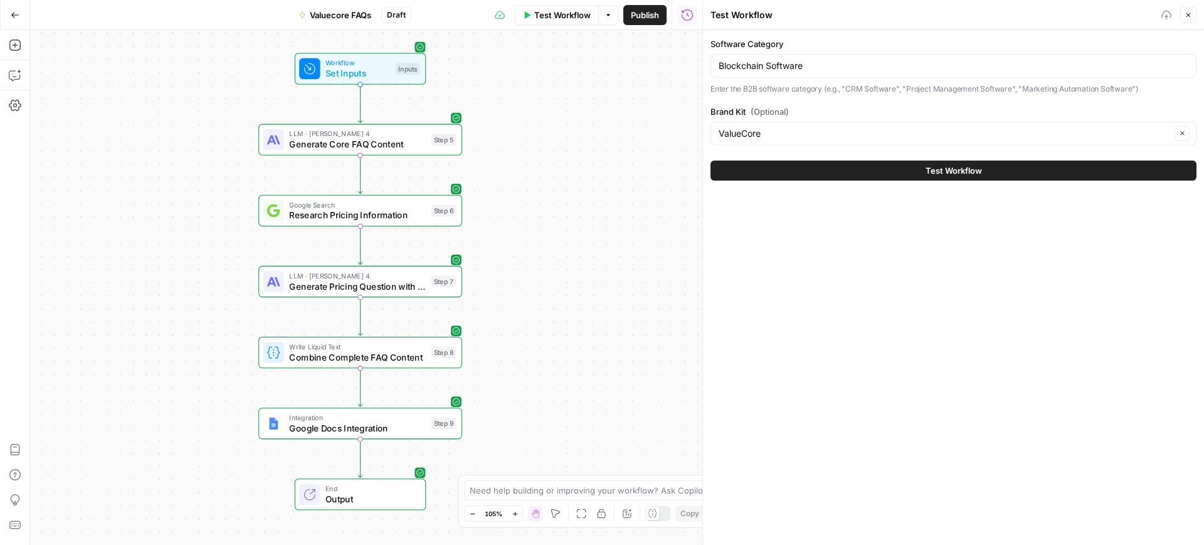
click at [853, 164] on button "Test Workflow" at bounding box center [954, 171] width 486 height 20
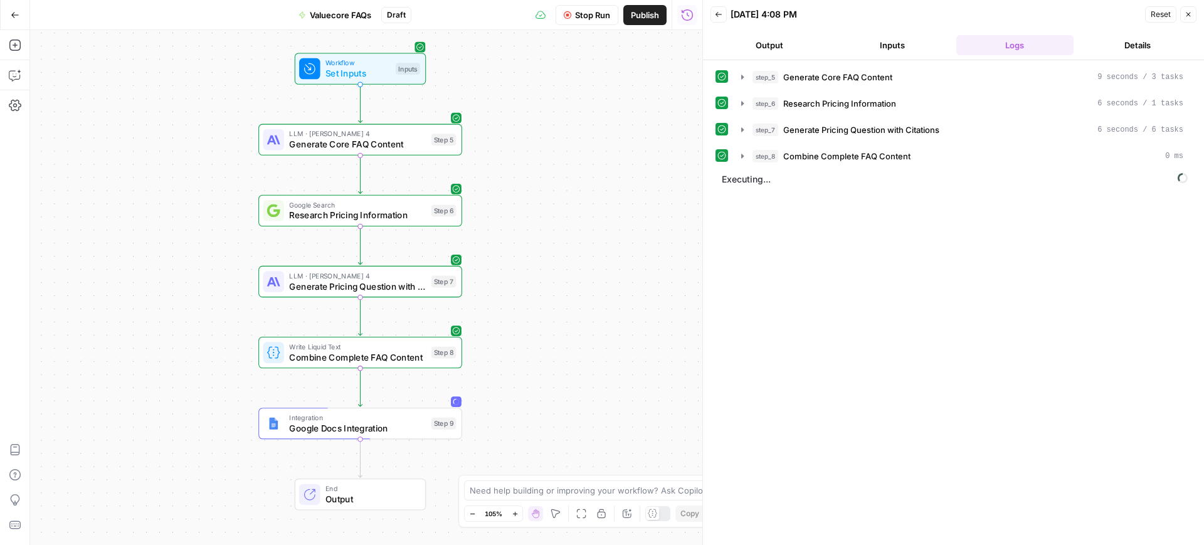
click at [807, 355] on div "step_5 Generate Core FAQ Content 9 seconds / 3 tasks step_6 Research Pricing In…" at bounding box center [954, 302] width 476 height 472
click at [766, 45] on button "Output" at bounding box center [770, 45] width 118 height 20
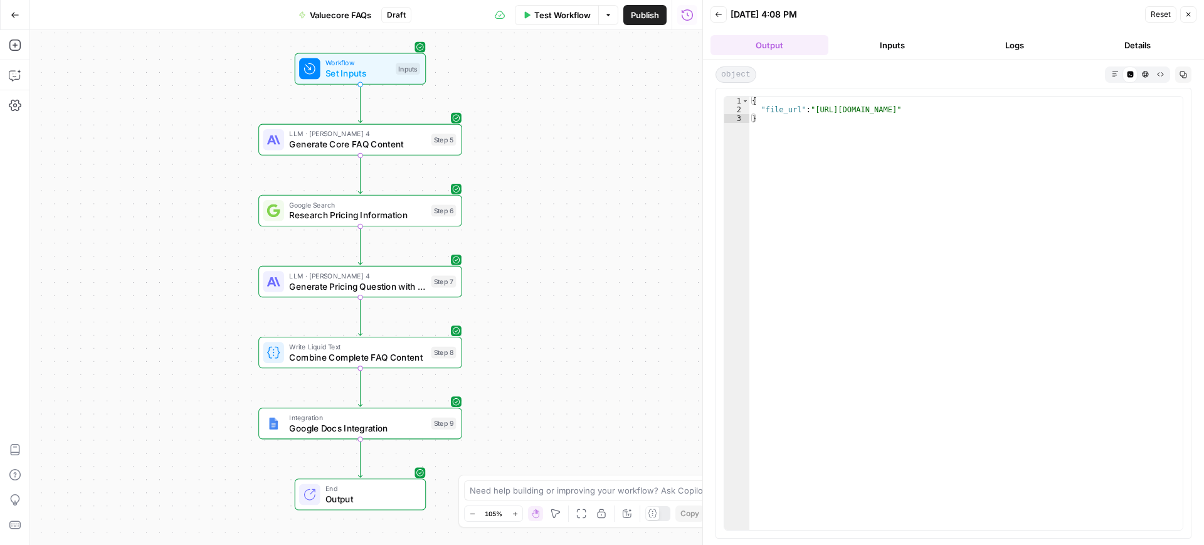
type textarea "**********"
drag, startPoint x: 816, startPoint y: 111, endPoint x: 1163, endPoint y: 111, distance: 346.8
click at [1163, 111] on div "{ "file_url" : "https://docs.google.com/document/d/1fAshdBfTx8AR9PafXsmMnd7WCOW…" at bounding box center [965, 322] width 433 height 451
click at [554, 15] on span "Test Workflow" at bounding box center [562, 15] width 56 height 13
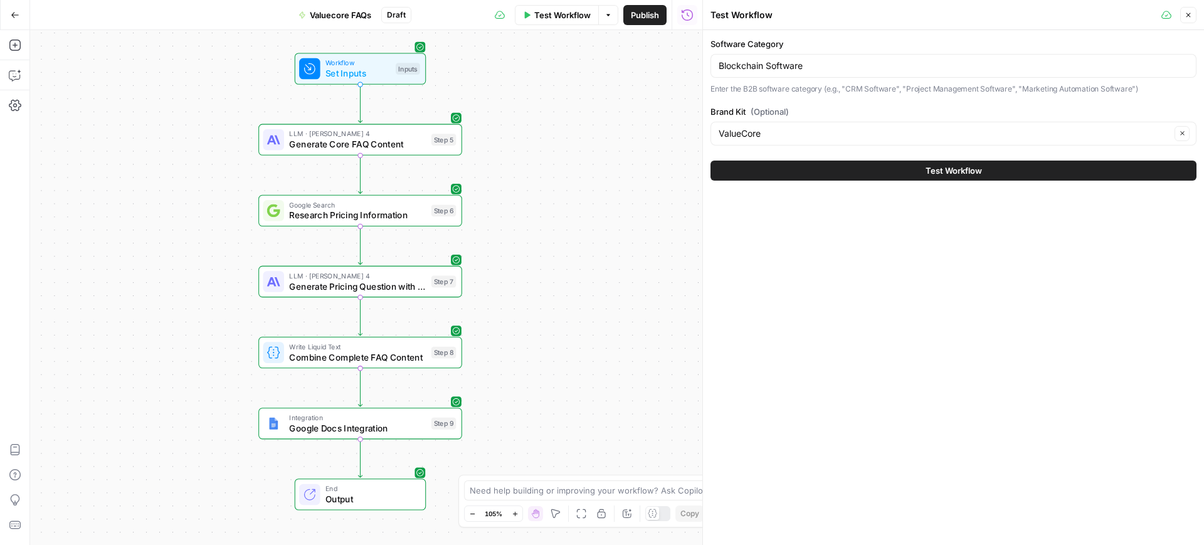
click at [795, 58] on div "Blockchain Software" at bounding box center [954, 66] width 486 height 24
click at [804, 63] on input "Blockchain Software" at bounding box center [954, 66] width 470 height 13
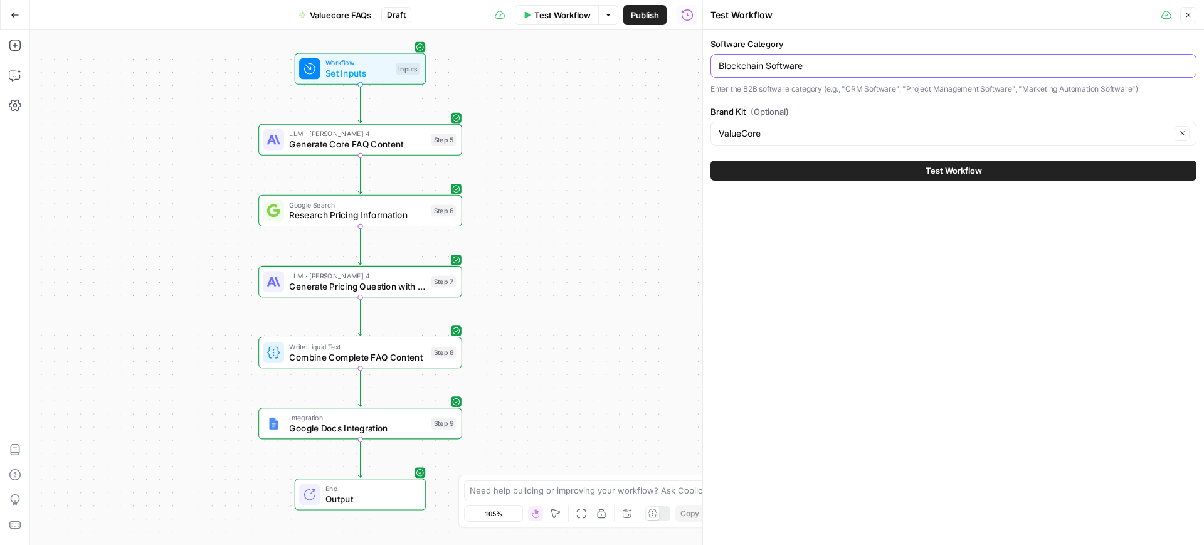
click at [804, 63] on input "Blockchain Software" at bounding box center [954, 66] width 470 height 13
paste input "Network Security"
type input "Network Security Software"
click at [818, 161] on button "Test Workflow" at bounding box center [954, 171] width 486 height 20
click at [837, 175] on button "Test Workflow" at bounding box center [954, 171] width 486 height 20
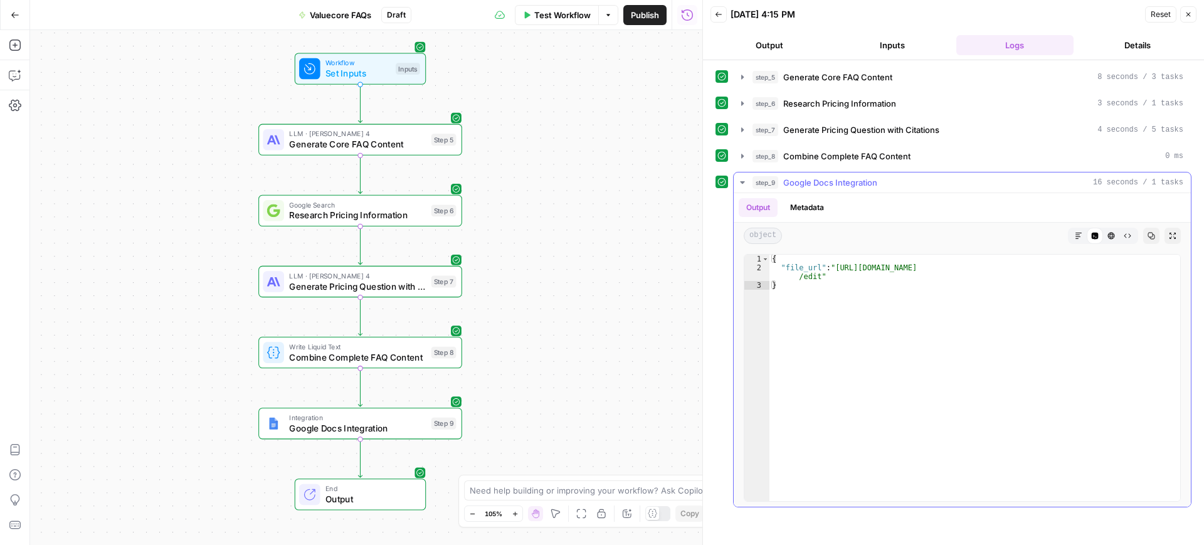
type textarea "**********"
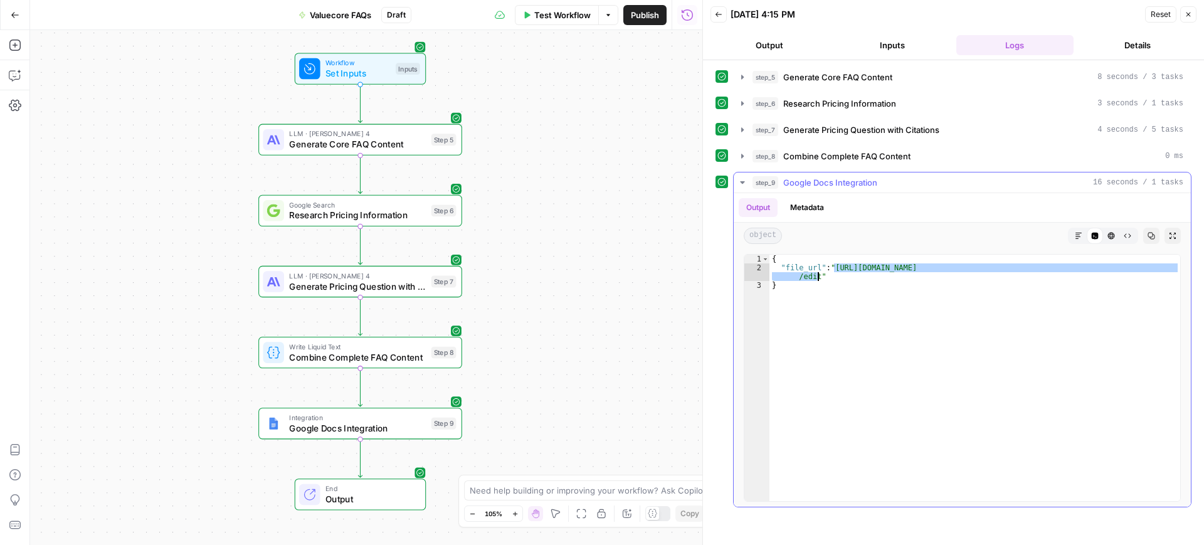
drag, startPoint x: 834, startPoint y: 269, endPoint x: 818, endPoint y: 275, distance: 16.7
click at [818, 275] on div "{ "file_url" : "https://docs.google.com/document/d/1WxRjvY9sIbCsx0W8uMYebYfi9Kb…" at bounding box center [975, 387] width 411 height 264
